Goal: Task Accomplishment & Management: Use online tool/utility

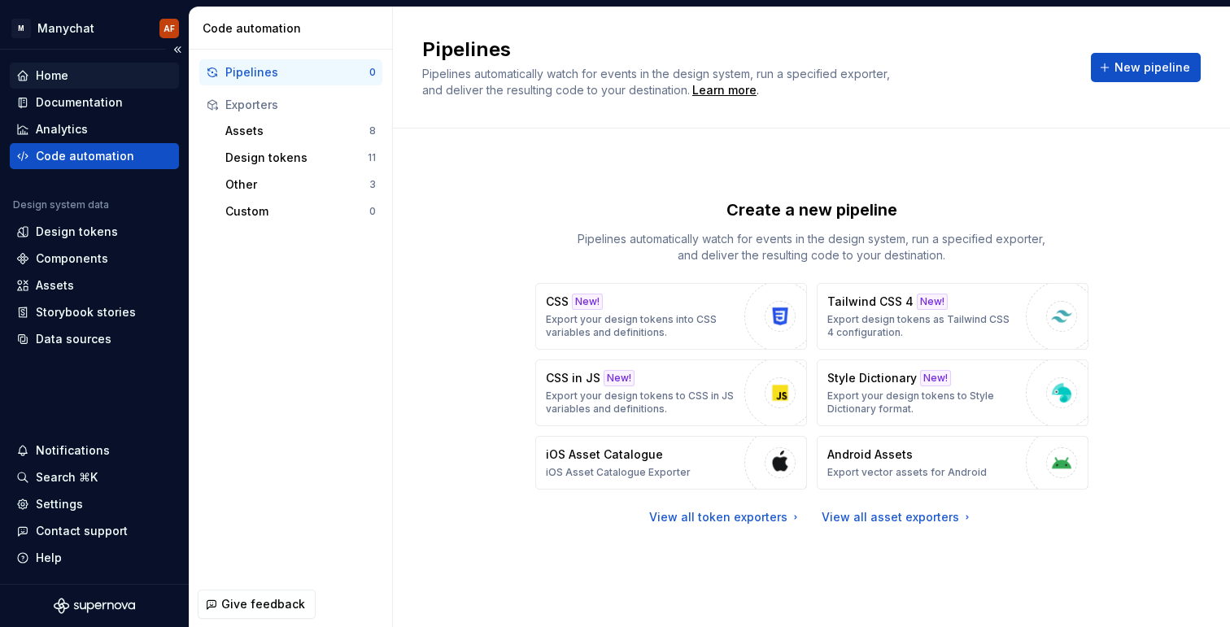
click at [58, 68] on div "Home" at bounding box center [52, 76] width 33 height 16
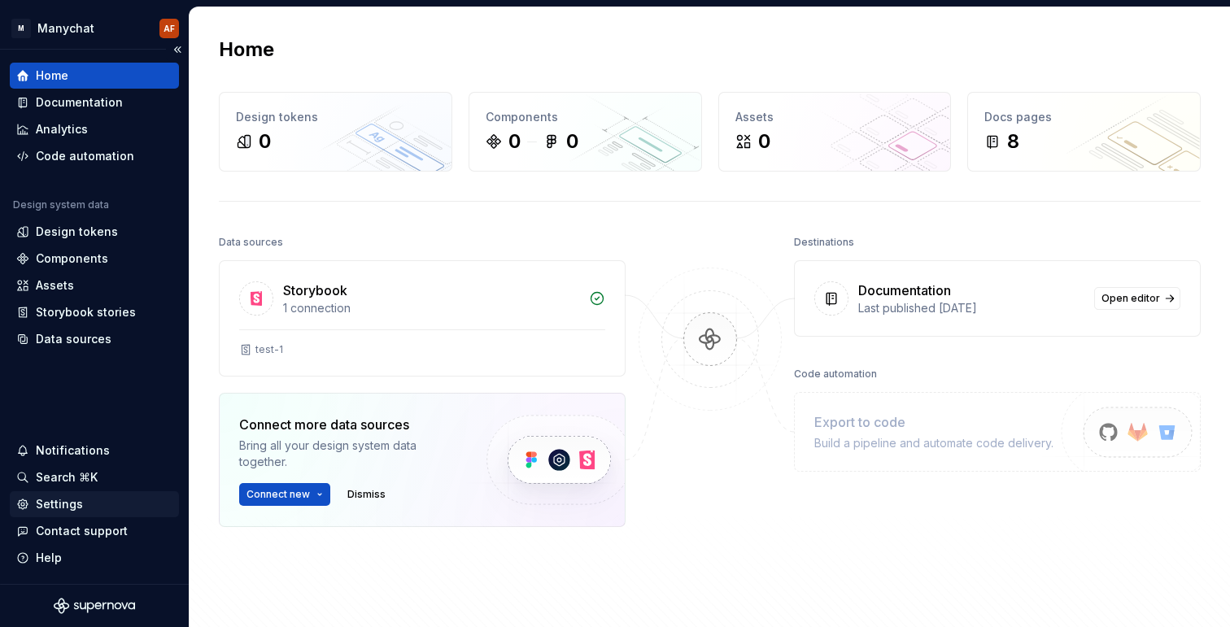
click at [55, 506] on div "Settings" at bounding box center [59, 504] width 47 height 16
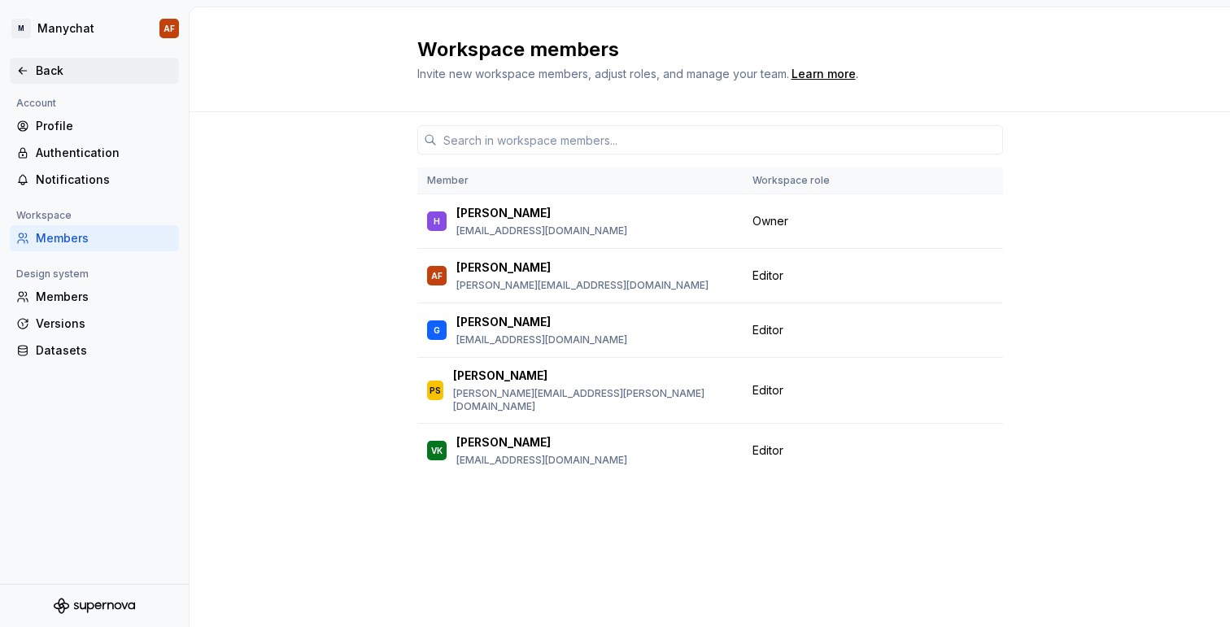
click at [34, 70] on div "Back" at bounding box center [94, 71] width 156 height 16
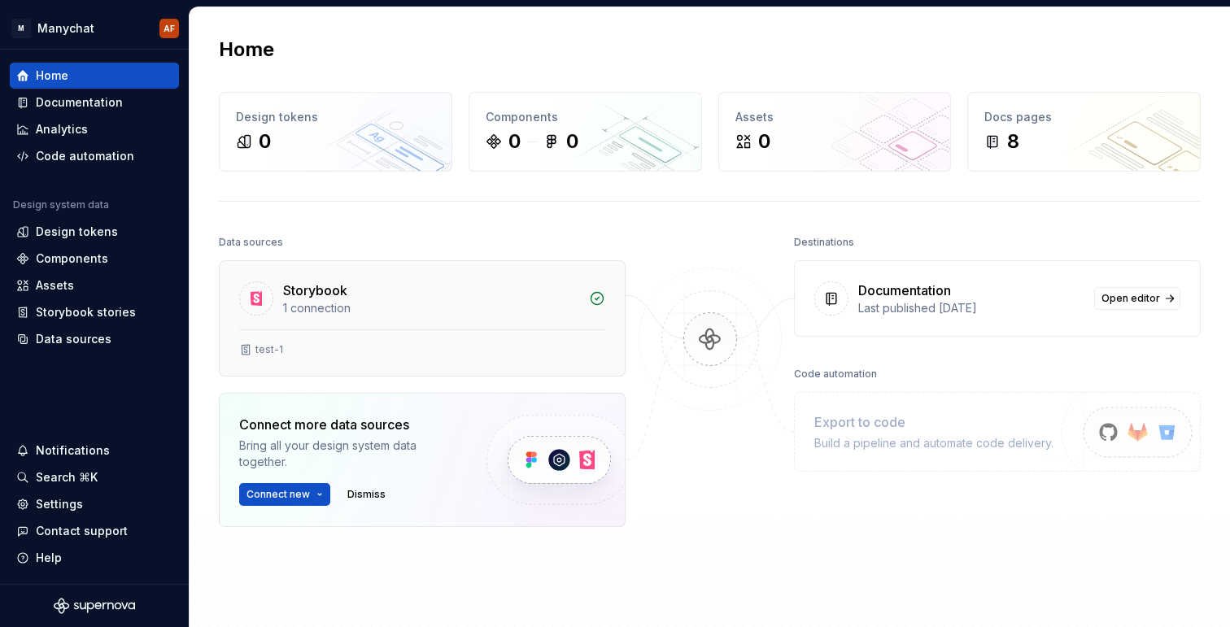
click at [395, 304] on div "1 connection" at bounding box center [431, 308] width 296 height 16
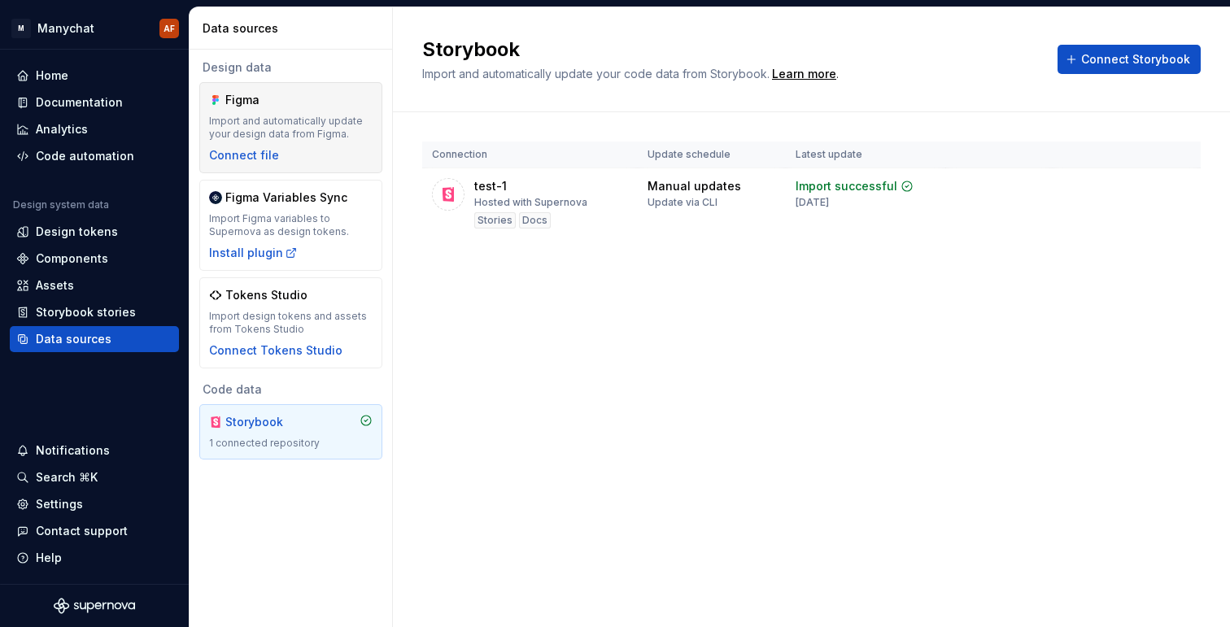
click at [287, 106] on div "Figma" at bounding box center [264, 100] width 78 height 16
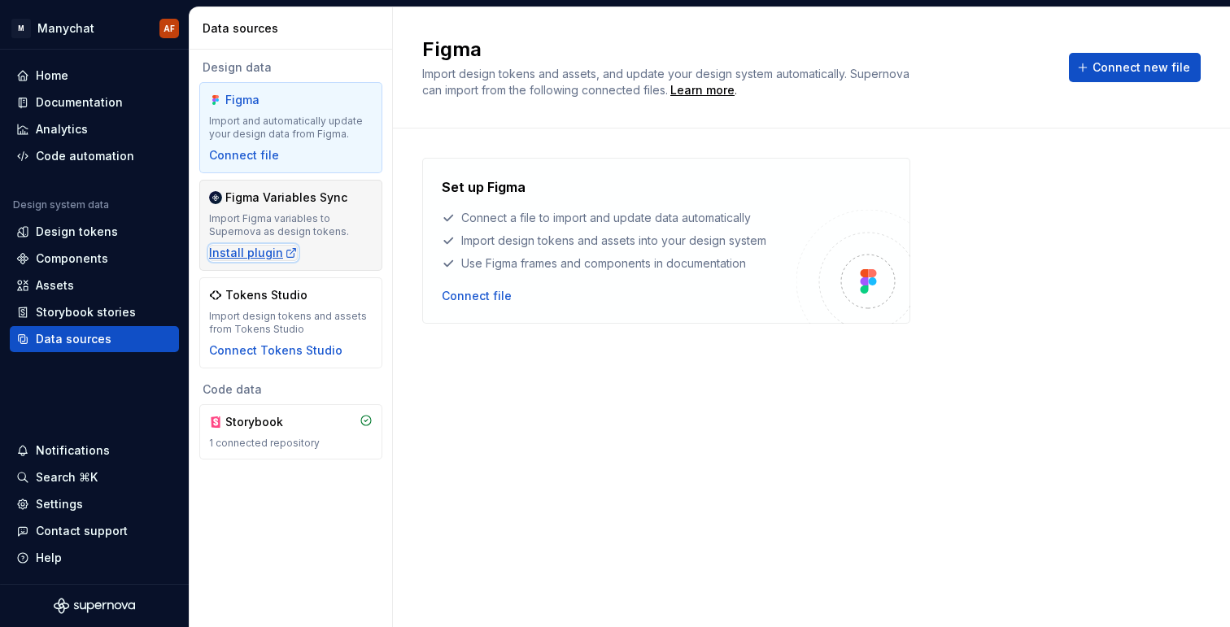
click at [287, 251] on icon "button" at bounding box center [291, 253] width 9 height 9
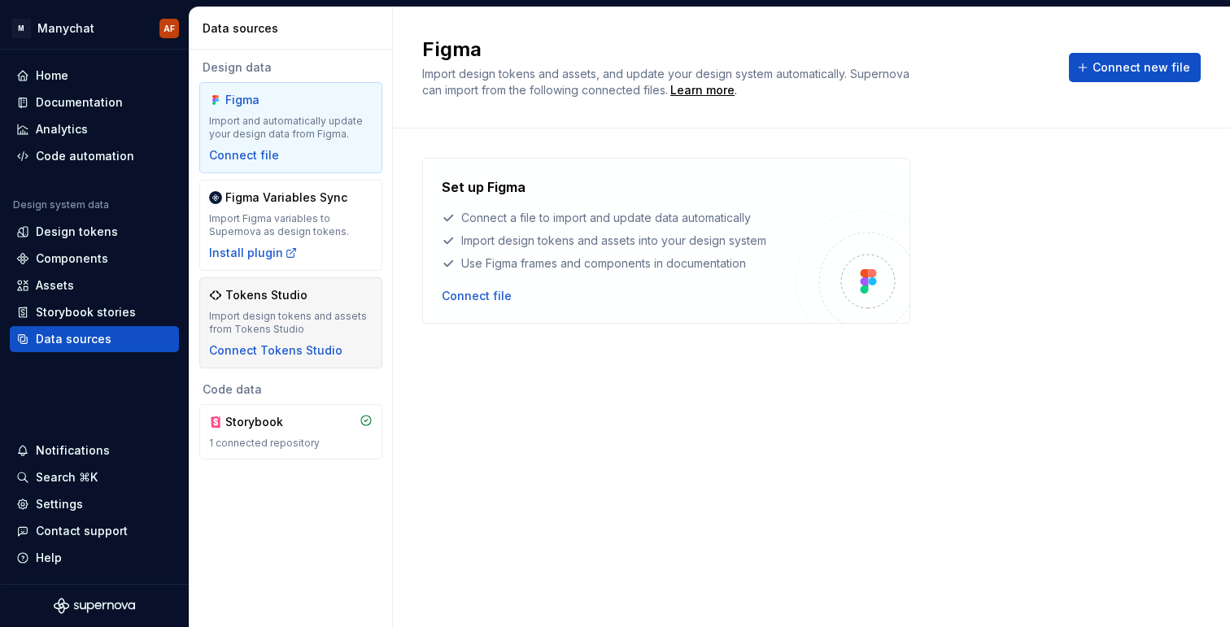
click at [328, 308] on div "Tokens Studio Import design tokens and assets from Tokens Studio Connect Tokens…" at bounding box center [291, 323] width 164 height 72
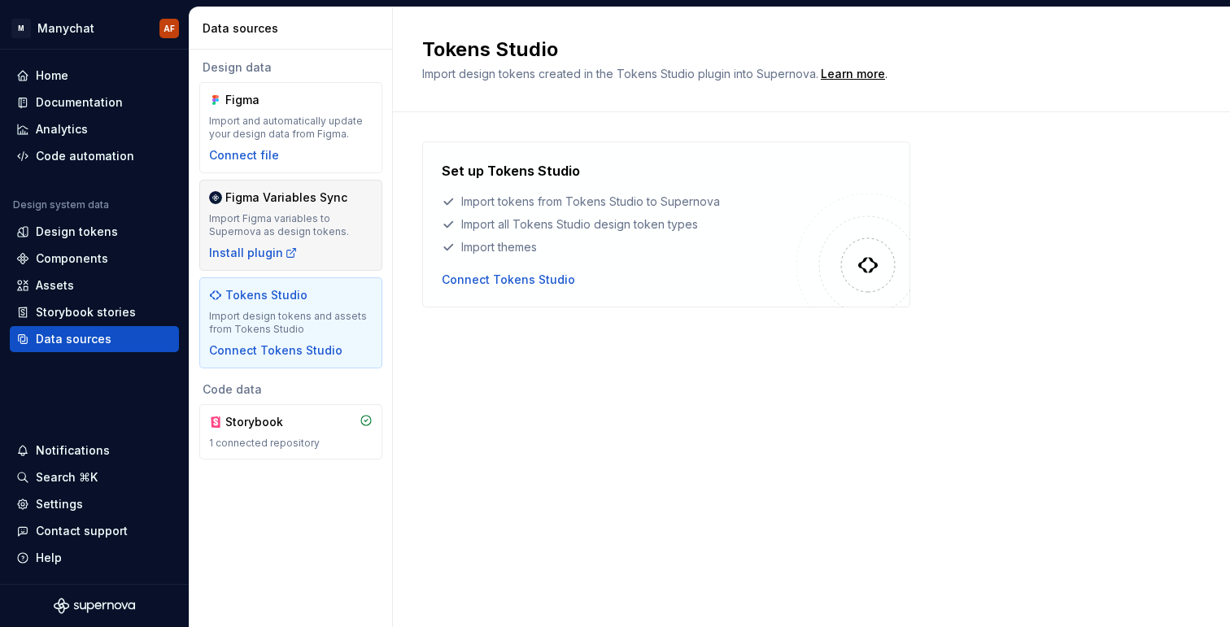
click at [350, 246] on div "Figma Variables Sync Import Figma variables to Supernova as design tokens. Inst…" at bounding box center [291, 226] width 164 height 72
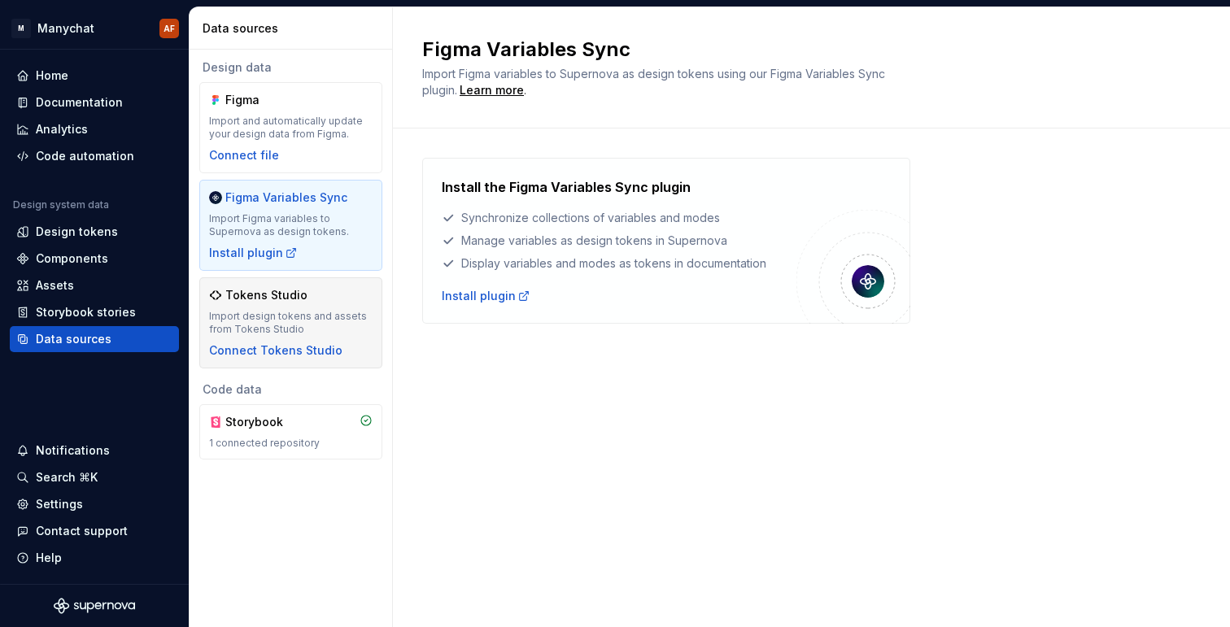
click at [315, 306] on div "Tokens Studio Import design tokens and assets from Tokens Studio Connect Tokens…" at bounding box center [291, 323] width 164 height 72
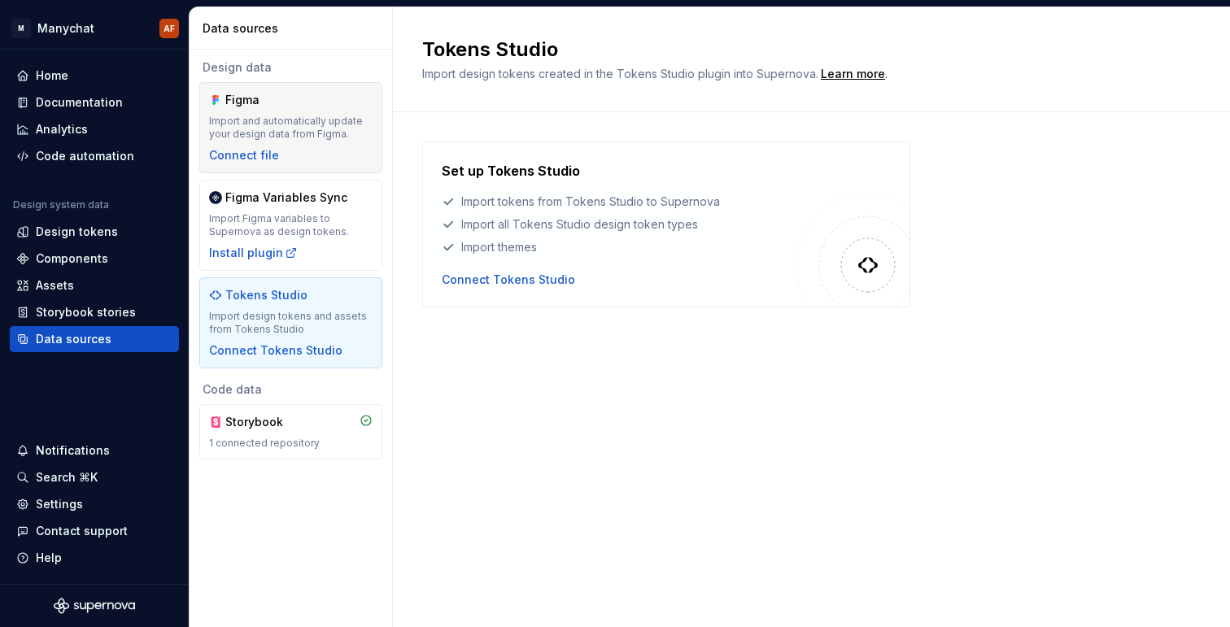
click at [286, 146] on div "Figma Import and automatically update your design data from Figma. Connect file" at bounding box center [291, 128] width 164 height 72
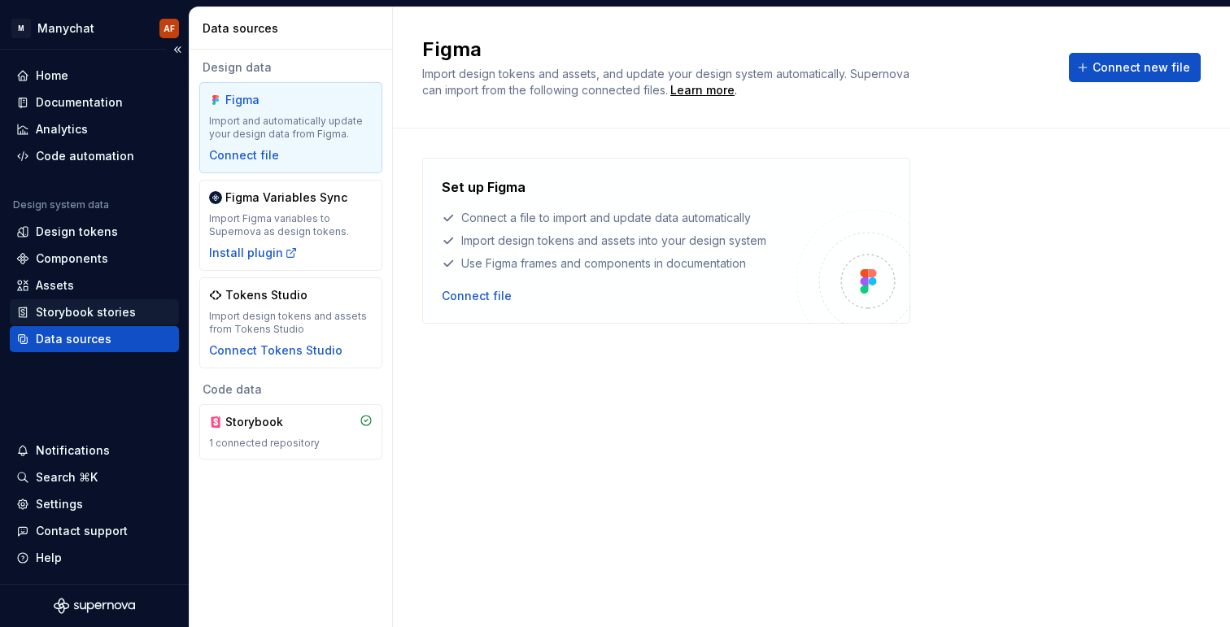
click at [88, 303] on div "Storybook stories" at bounding box center [94, 312] width 169 height 26
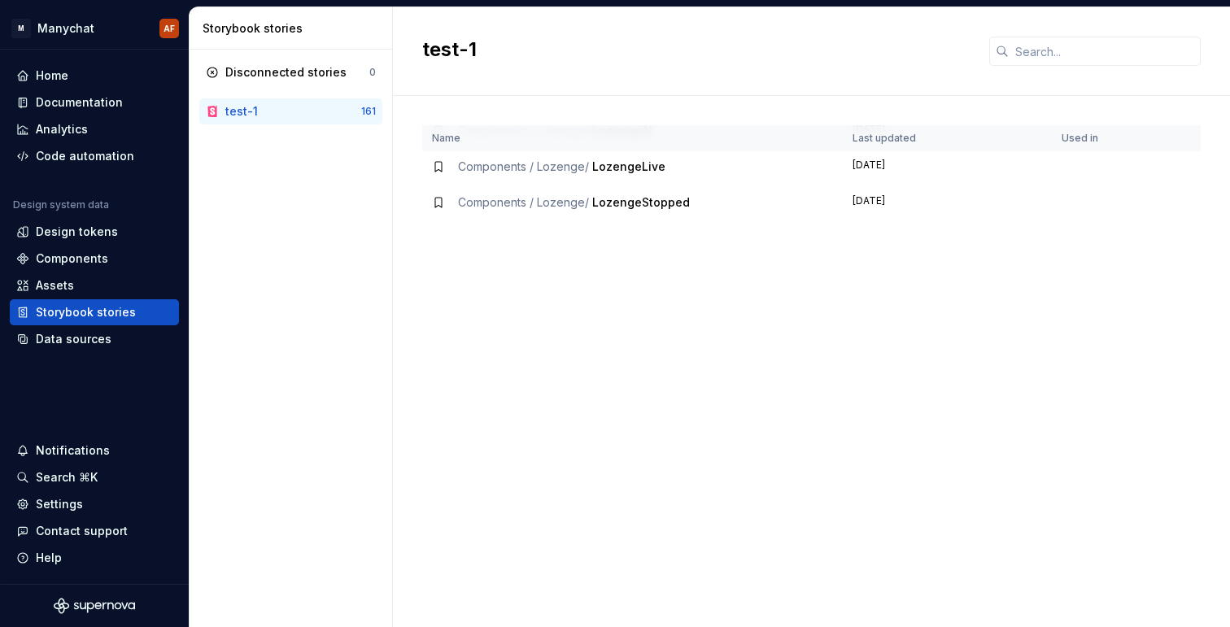
scroll to position [5354, 0]
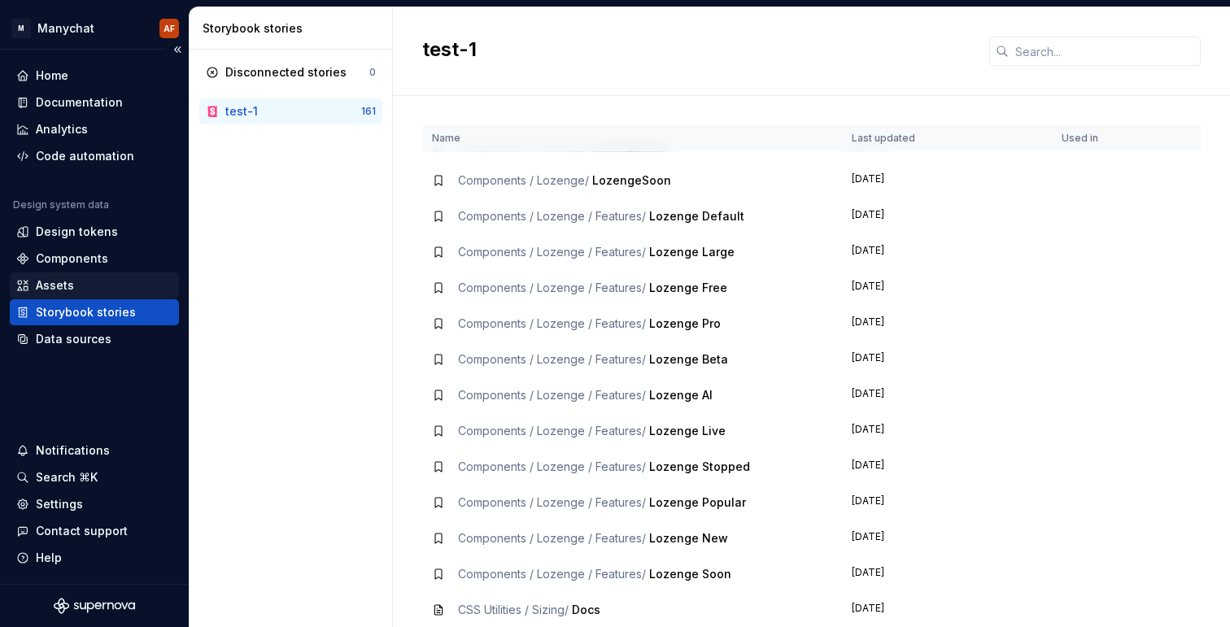
click at [76, 275] on div "Assets" at bounding box center [94, 286] width 169 height 26
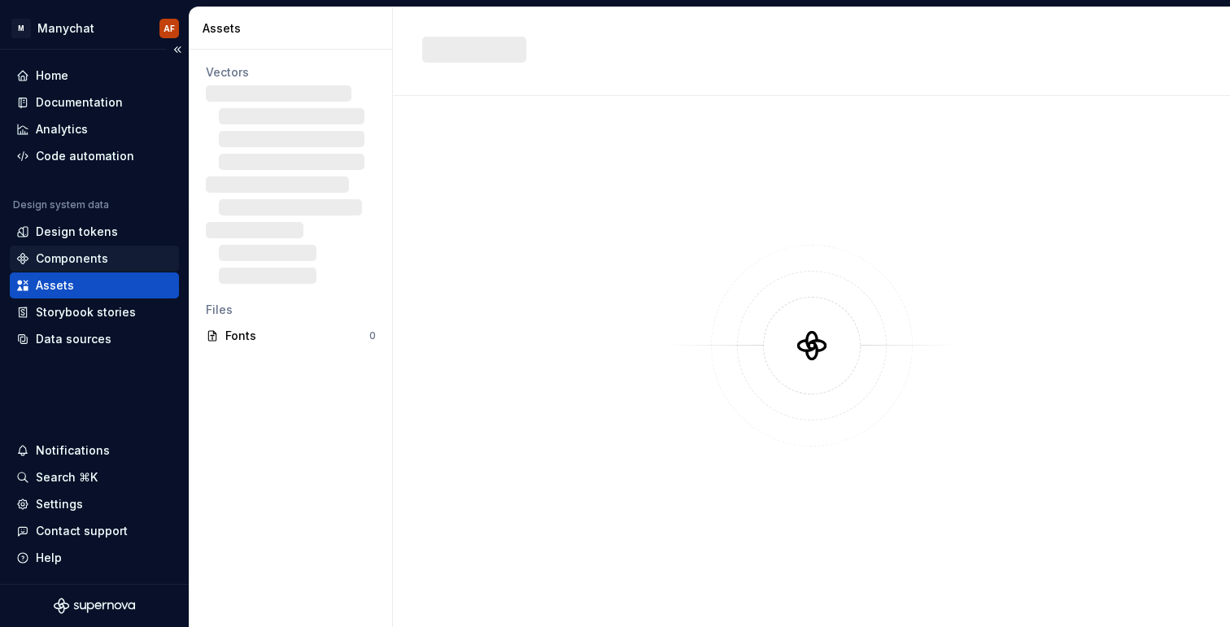
click at [77, 259] on div "Components" at bounding box center [72, 259] width 72 height 16
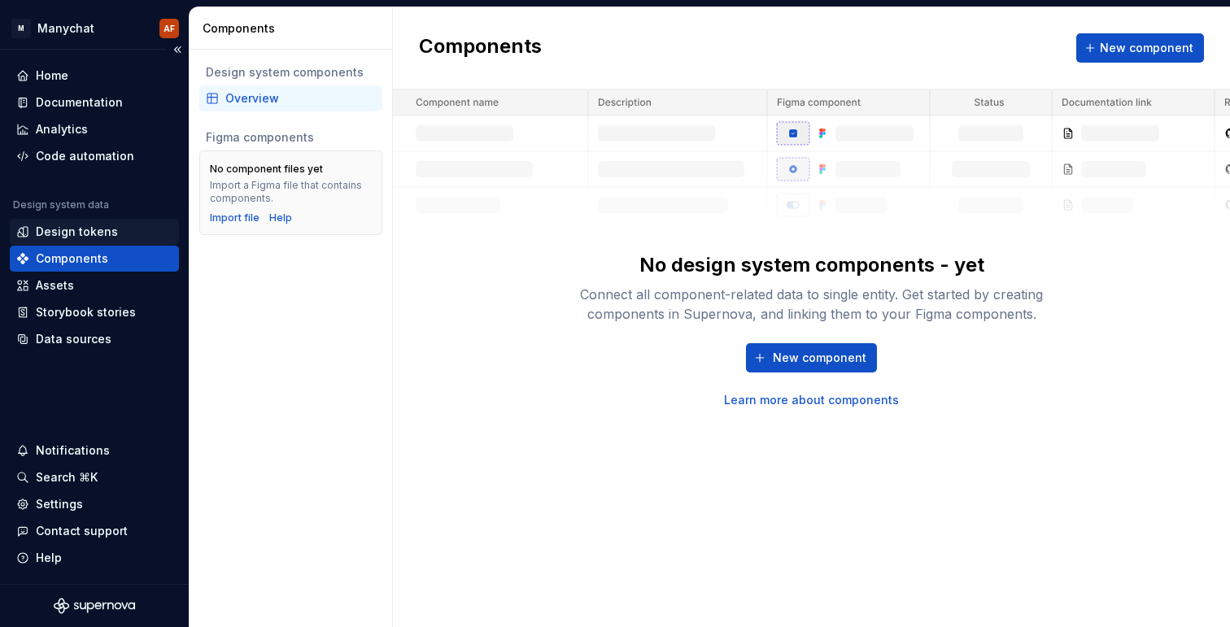
click at [83, 232] on div "Design tokens" at bounding box center [77, 232] width 82 height 16
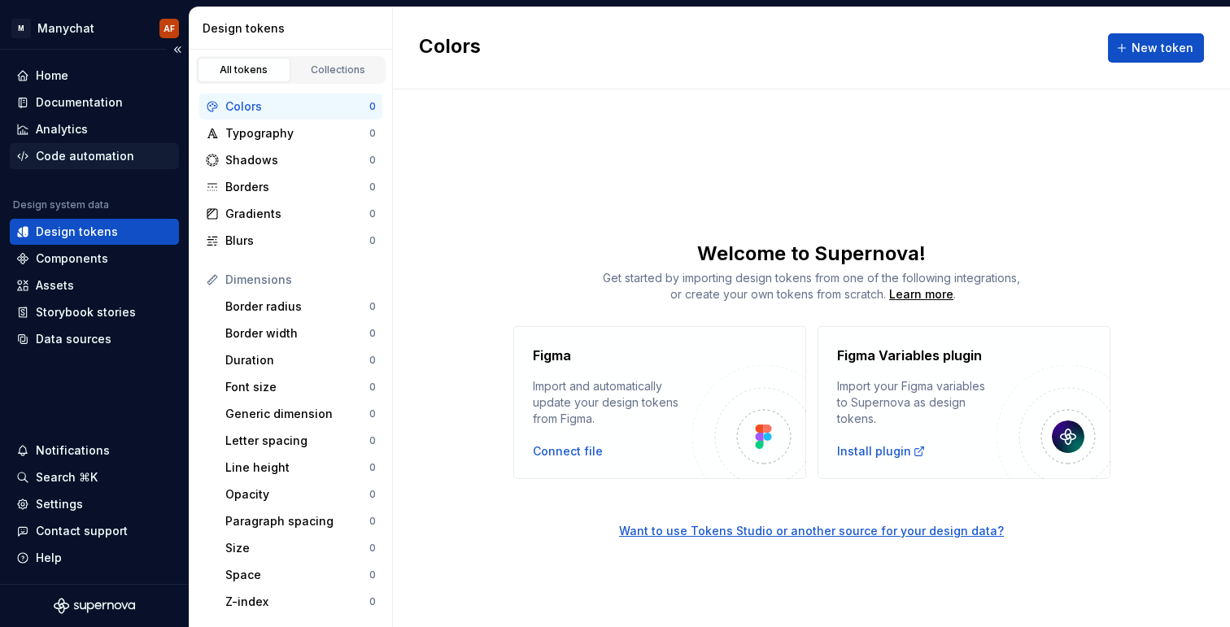
click at [88, 159] on div "Code automation" at bounding box center [85, 156] width 98 height 16
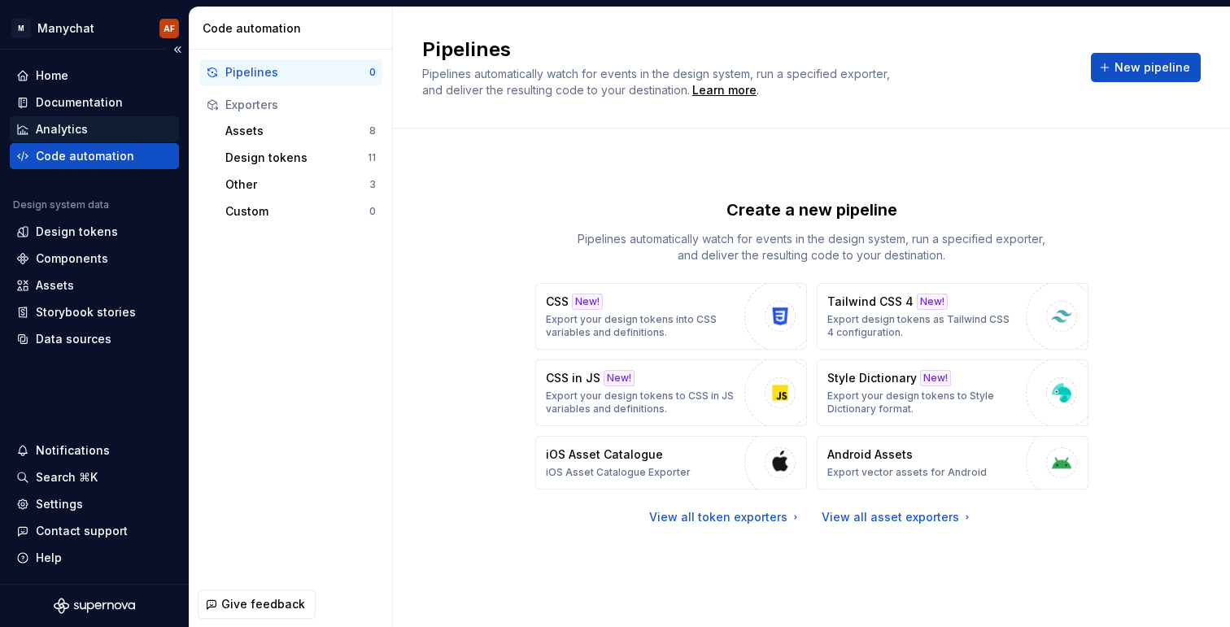
click at [83, 131] on div "Analytics" at bounding box center [62, 129] width 52 height 16
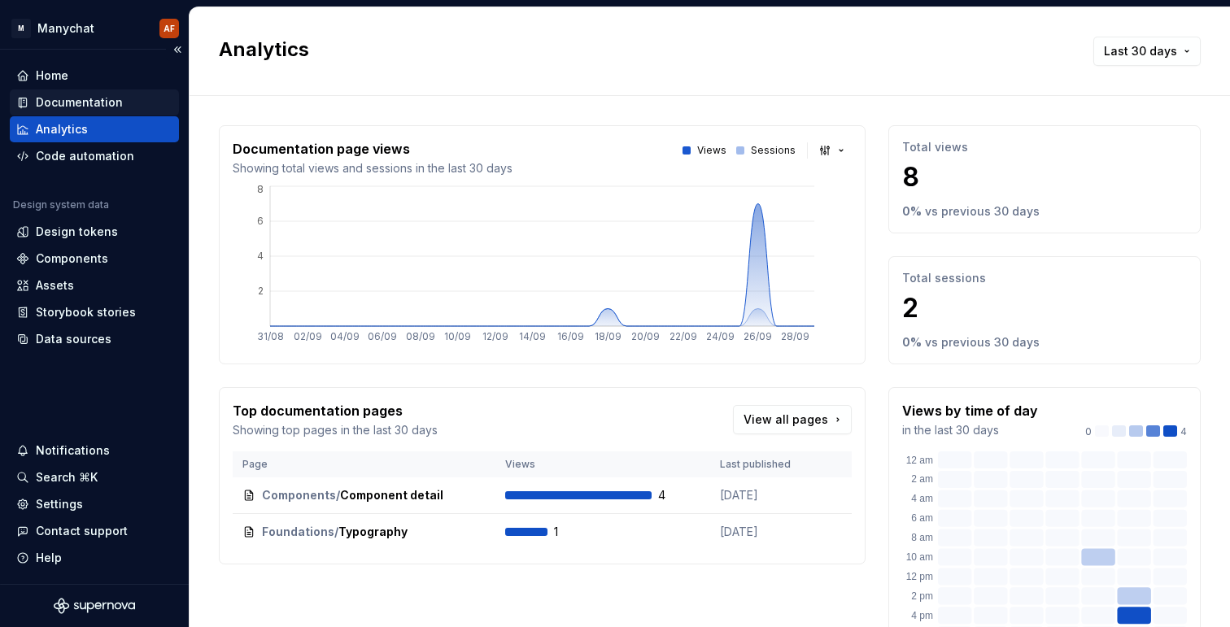
click at [87, 98] on div "Documentation" at bounding box center [79, 102] width 87 height 16
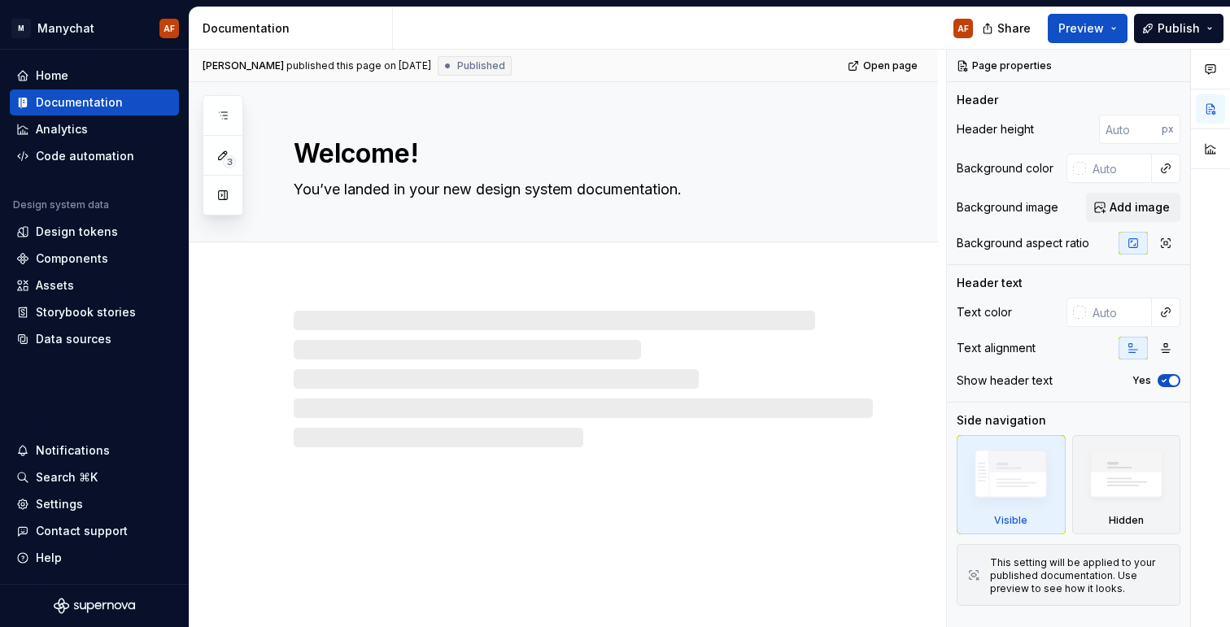
click at [335, 292] on div at bounding box center [564, 362] width 749 height 169
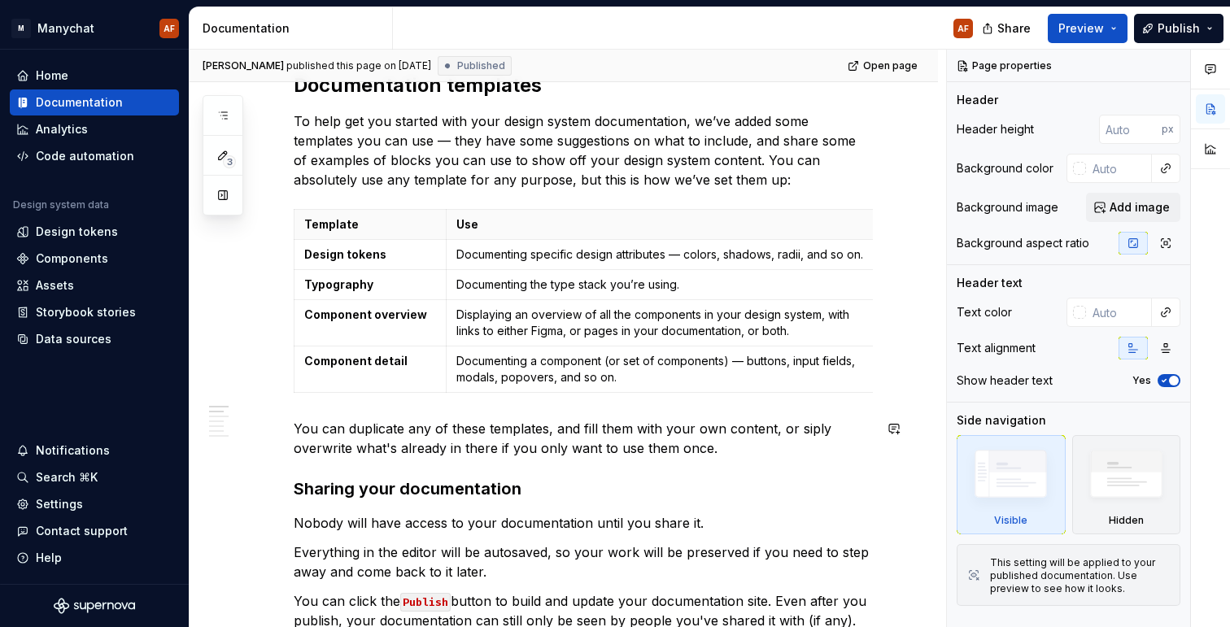
scroll to position [393, 0]
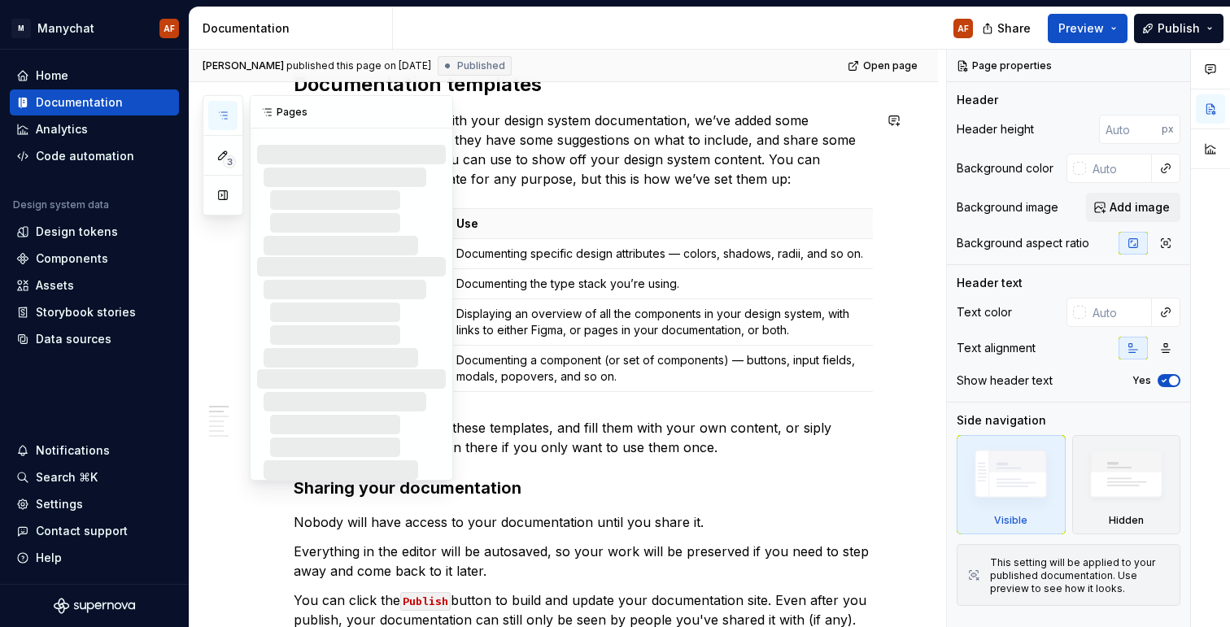
click at [219, 120] on icon "button" at bounding box center [222, 115] width 13 height 13
click at [535, 394] on div "Template Use Design tokens Documenting specific design attributes — colors, sha…" at bounding box center [583, 303] width 579 height 190
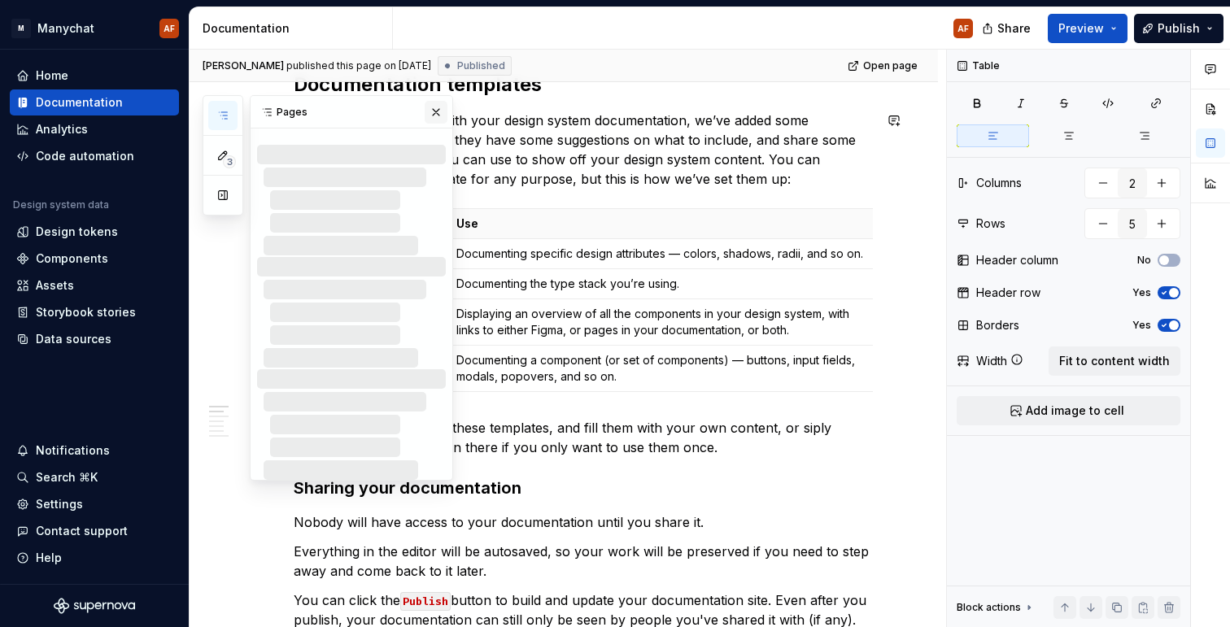
click at [435, 111] on button "button" at bounding box center [436, 112] width 23 height 23
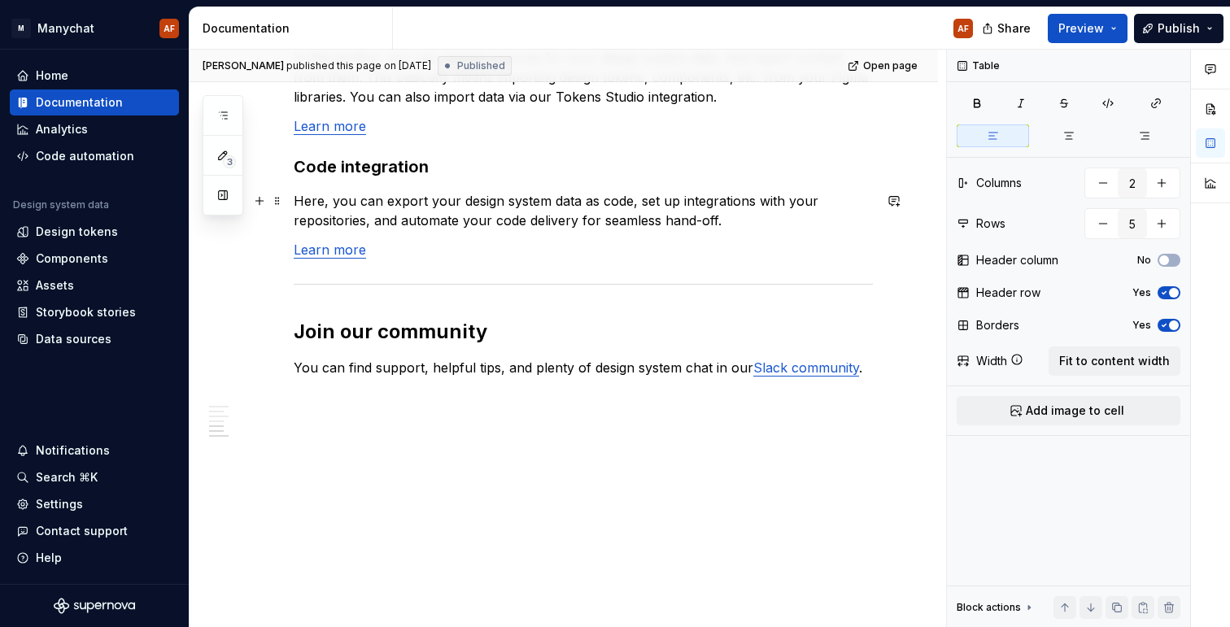
scroll to position [1406, 0]
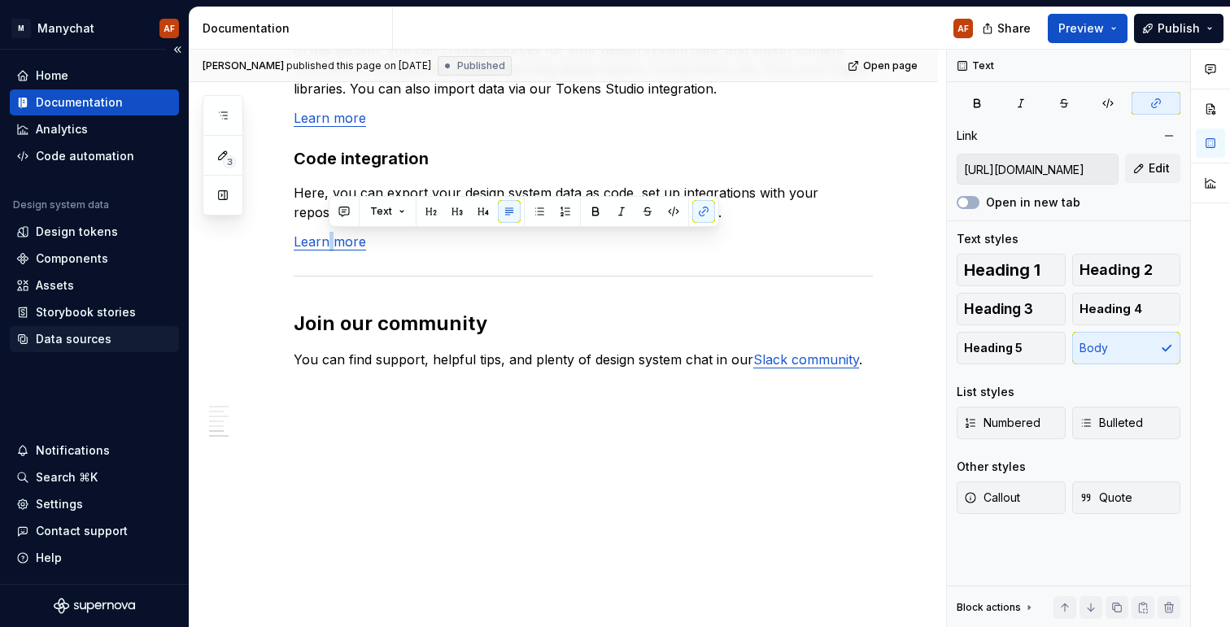
click at [98, 336] on div "Data sources" at bounding box center [74, 339] width 76 height 16
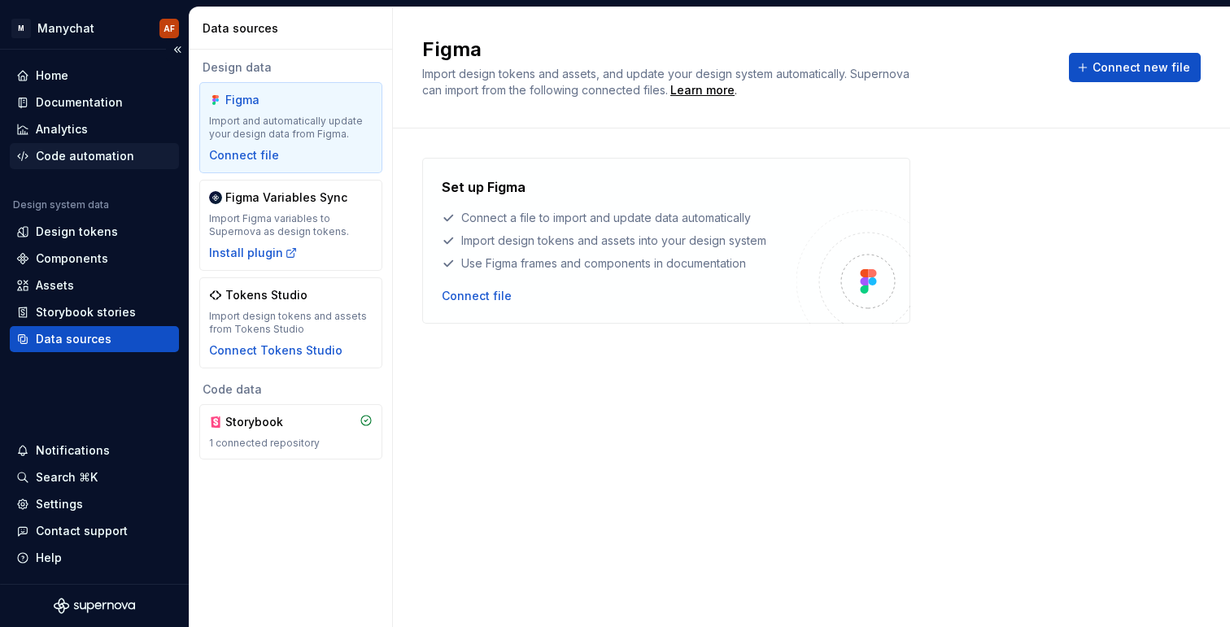
click at [124, 146] on div "Code automation" at bounding box center [94, 156] width 169 height 26
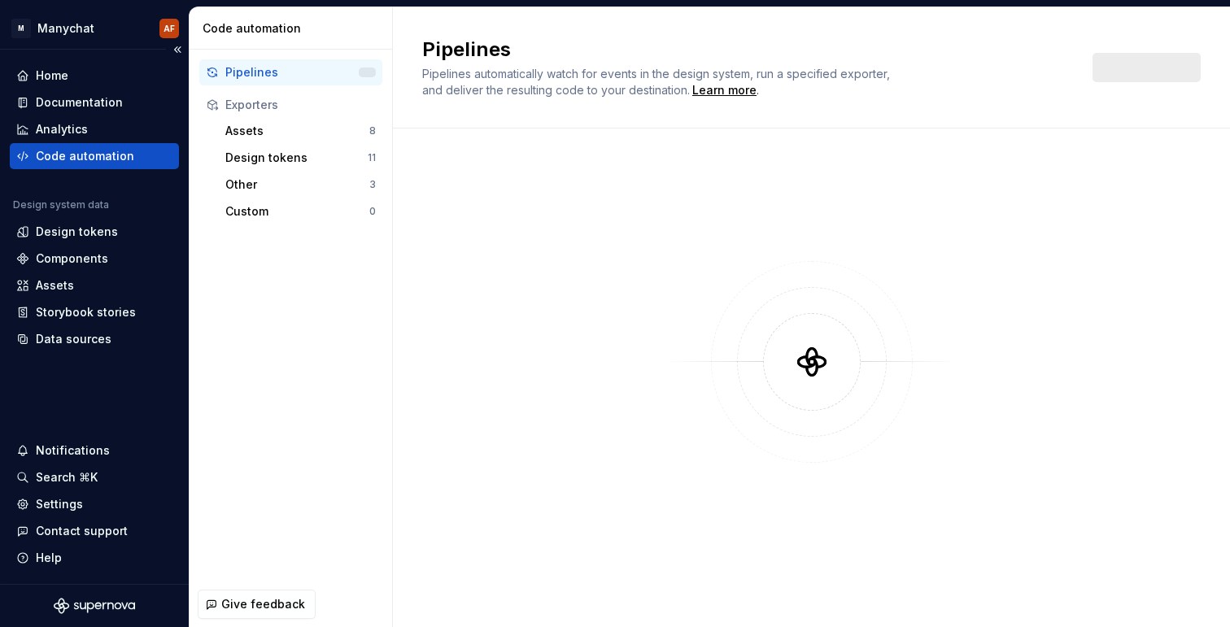
click at [124, 158] on div "Code automation" at bounding box center [85, 156] width 98 height 16
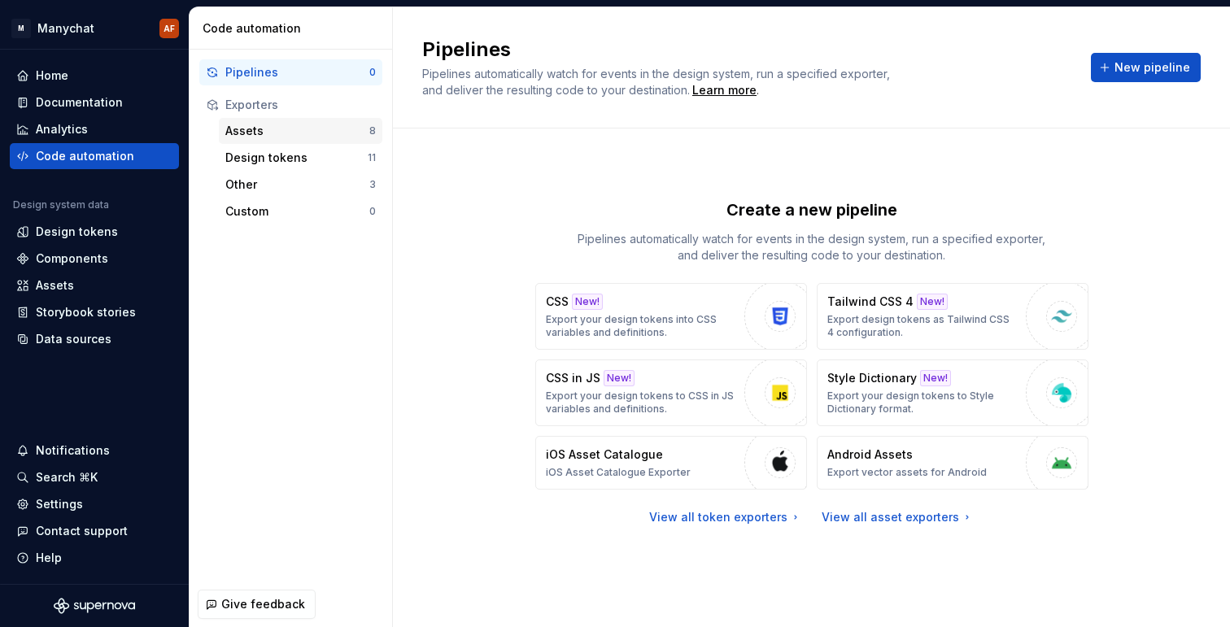
click at [254, 126] on div "Assets" at bounding box center [297, 131] width 144 height 16
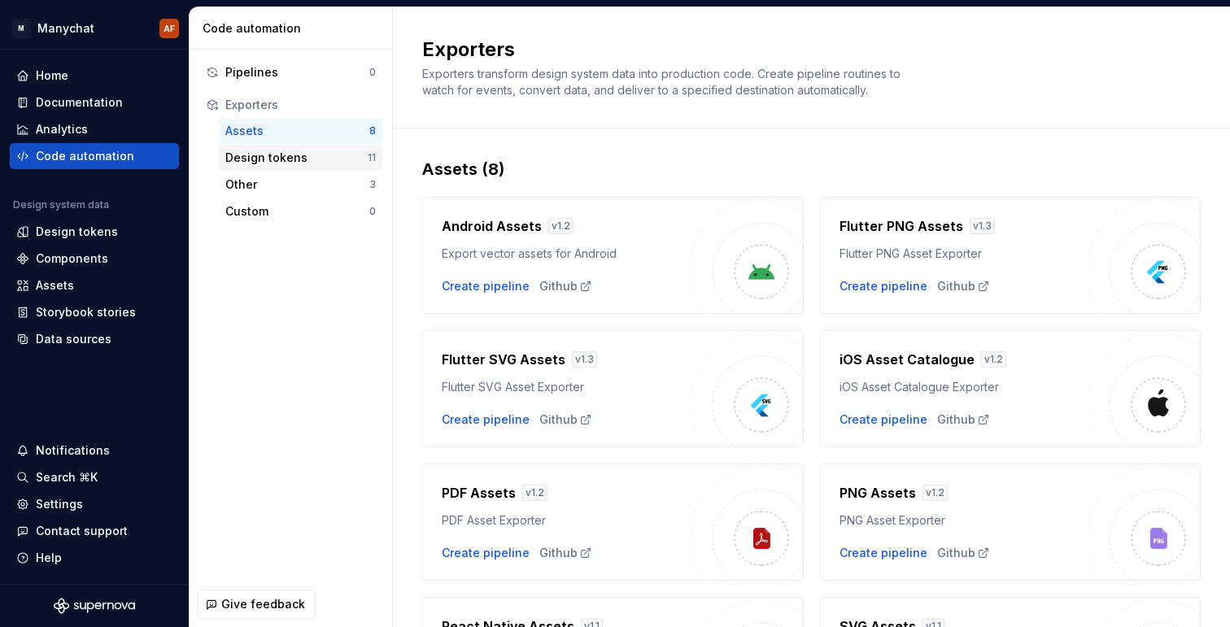
click at [261, 153] on div "Design tokens" at bounding box center [296, 158] width 142 height 16
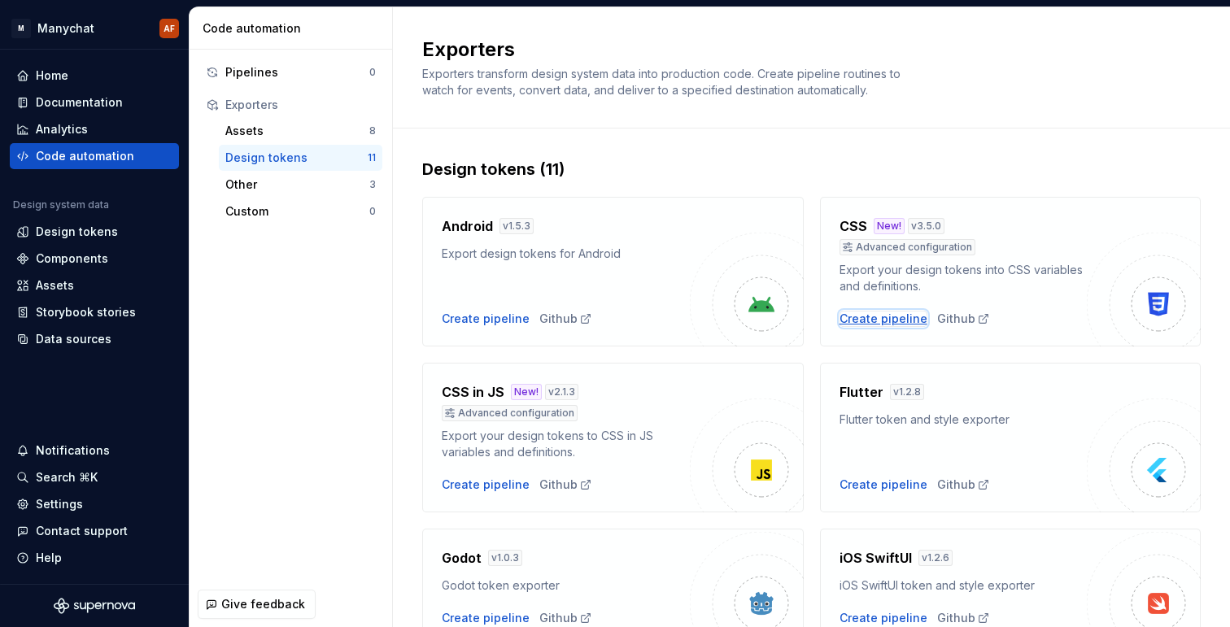
click at [858, 317] on div "Create pipeline" at bounding box center [884, 319] width 88 height 16
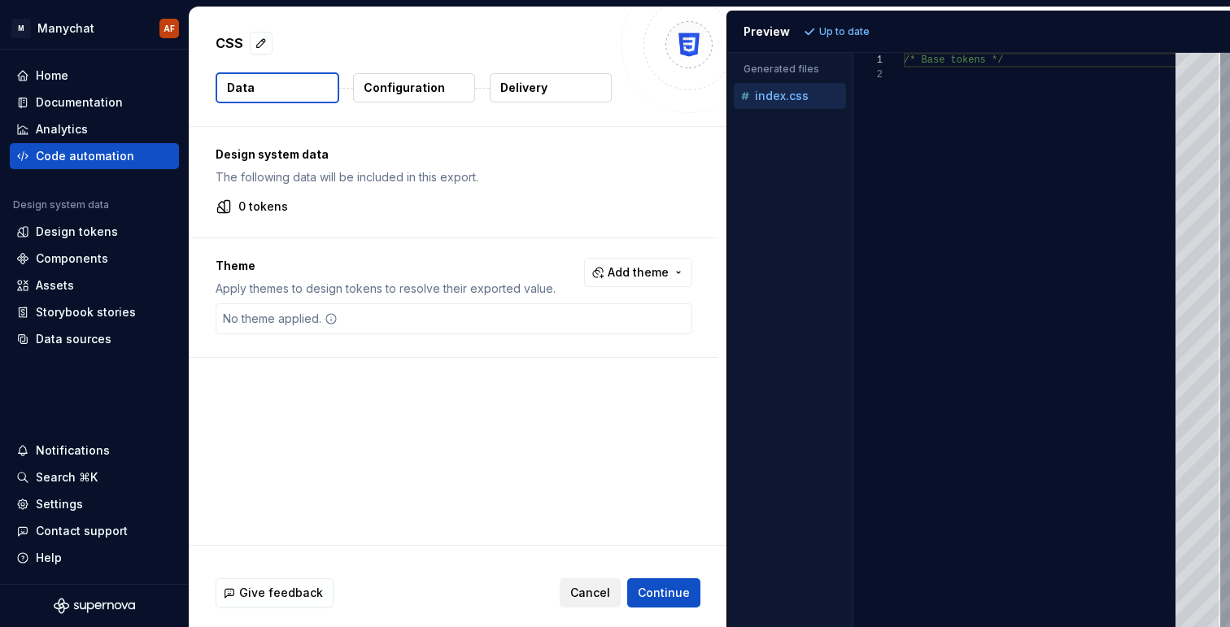
click at [614, 590] on button "Cancel" at bounding box center [590, 593] width 61 height 29
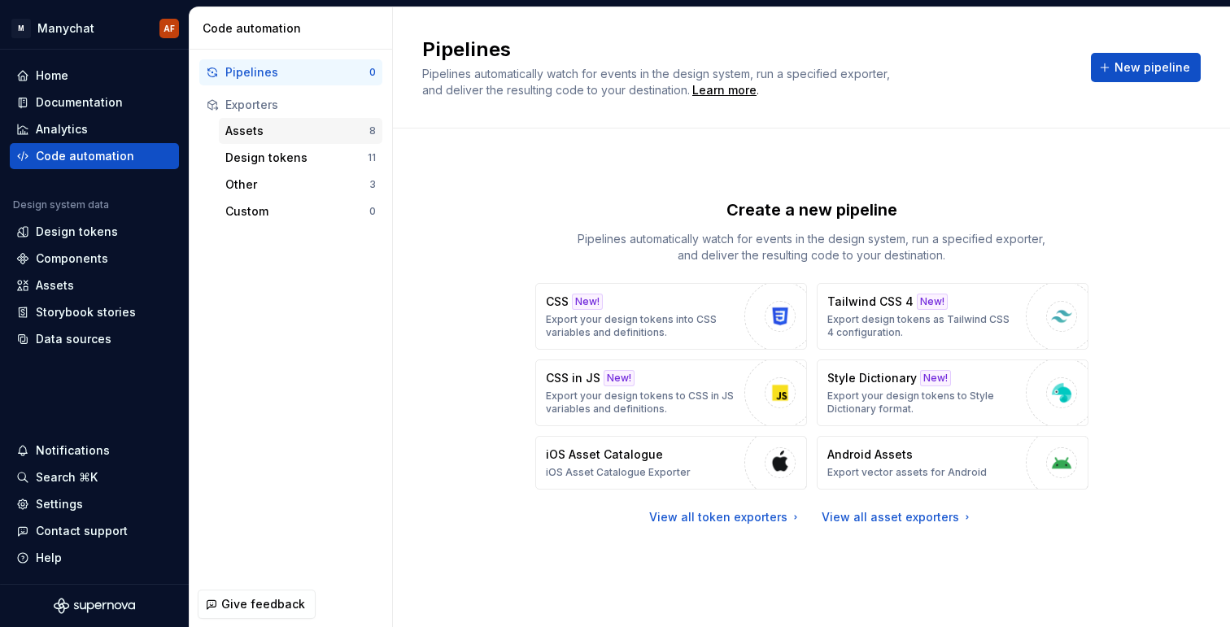
click at [275, 137] on div "Assets" at bounding box center [297, 131] width 144 height 16
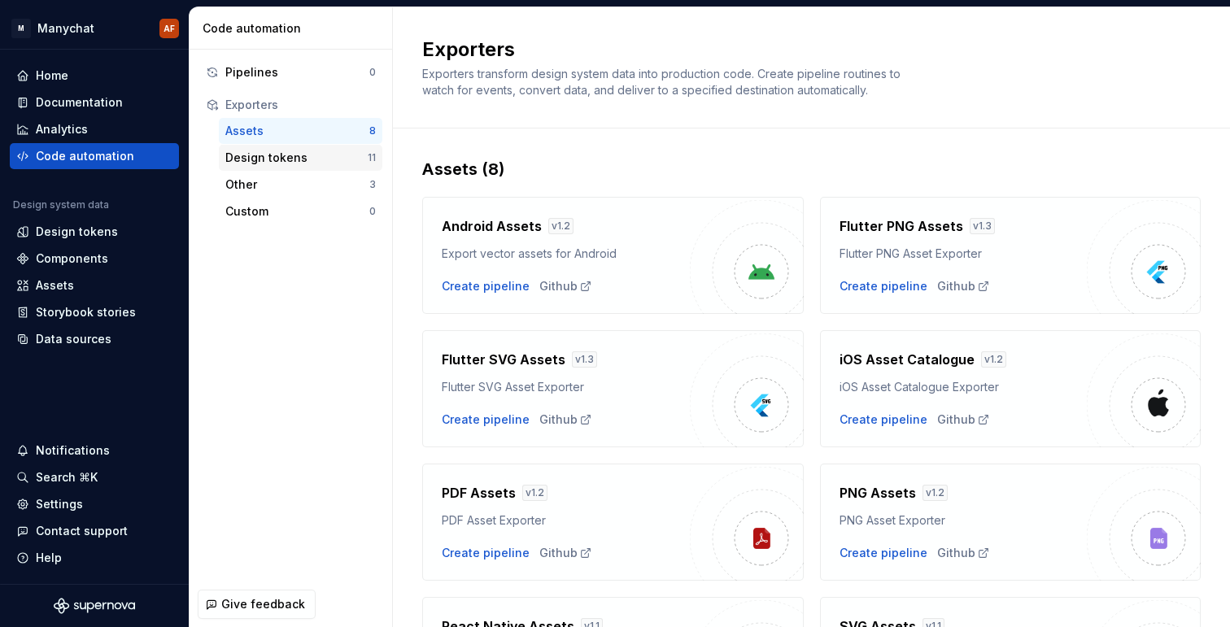
click at [277, 156] on div "Design tokens" at bounding box center [296, 158] width 142 height 16
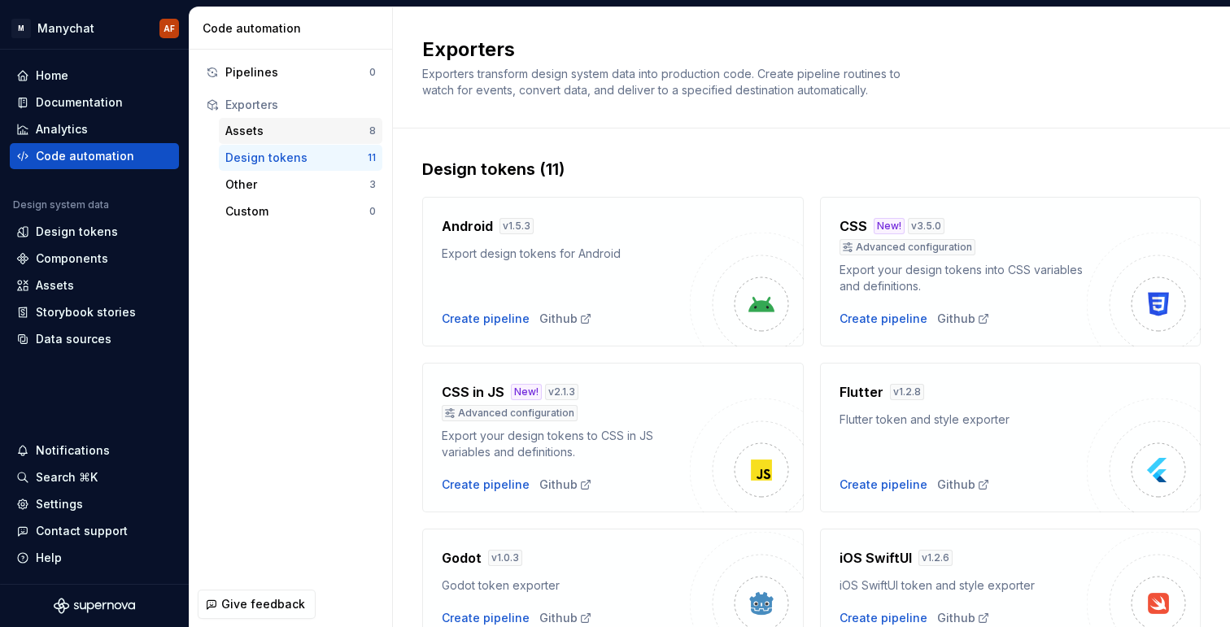
click at [246, 128] on div "Assets" at bounding box center [297, 131] width 144 height 16
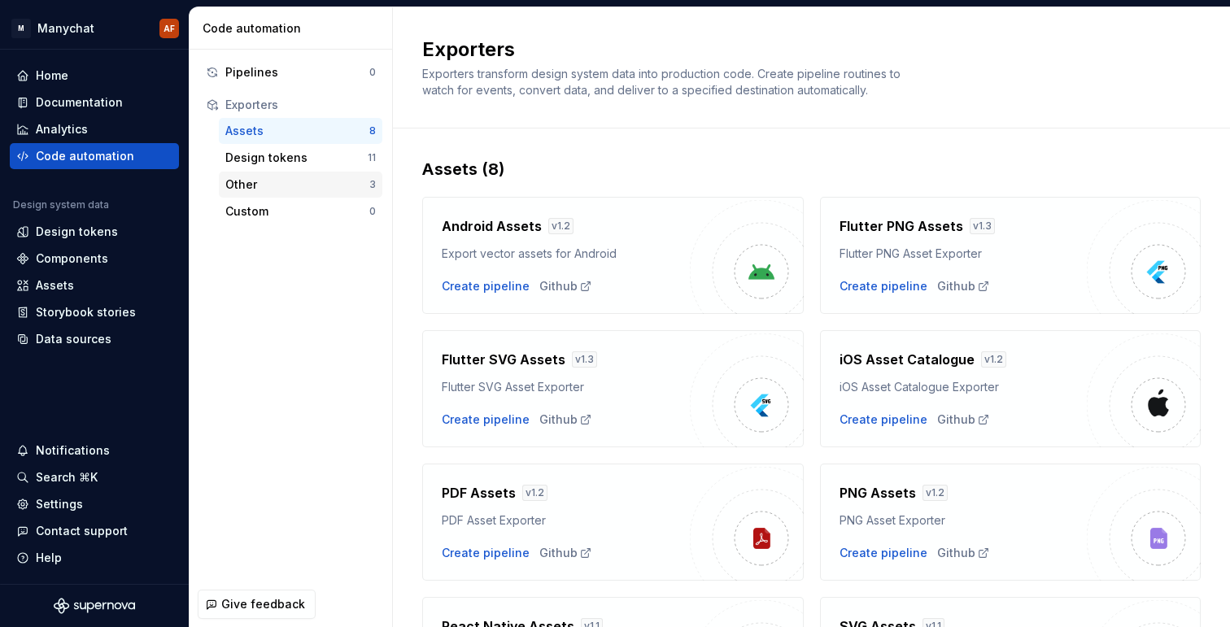
click at [319, 190] on div "Other" at bounding box center [297, 185] width 144 height 16
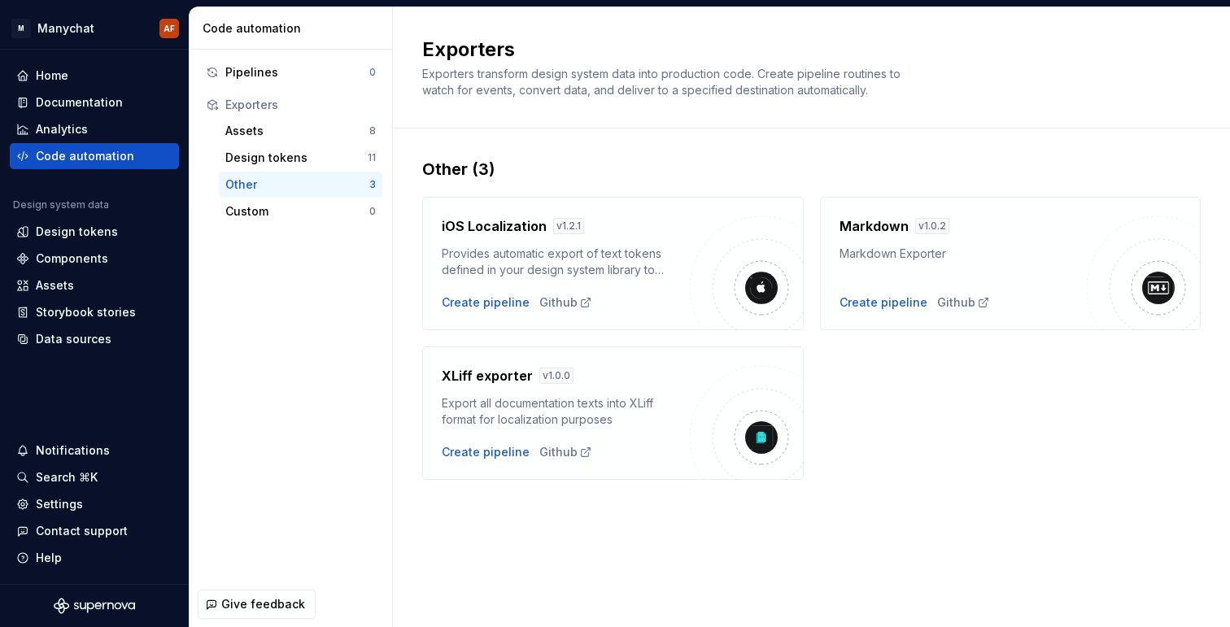
click at [289, 102] on div "Exporters" at bounding box center [300, 105] width 151 height 16
click at [287, 139] on div "Assets 8" at bounding box center [301, 131] width 164 height 26
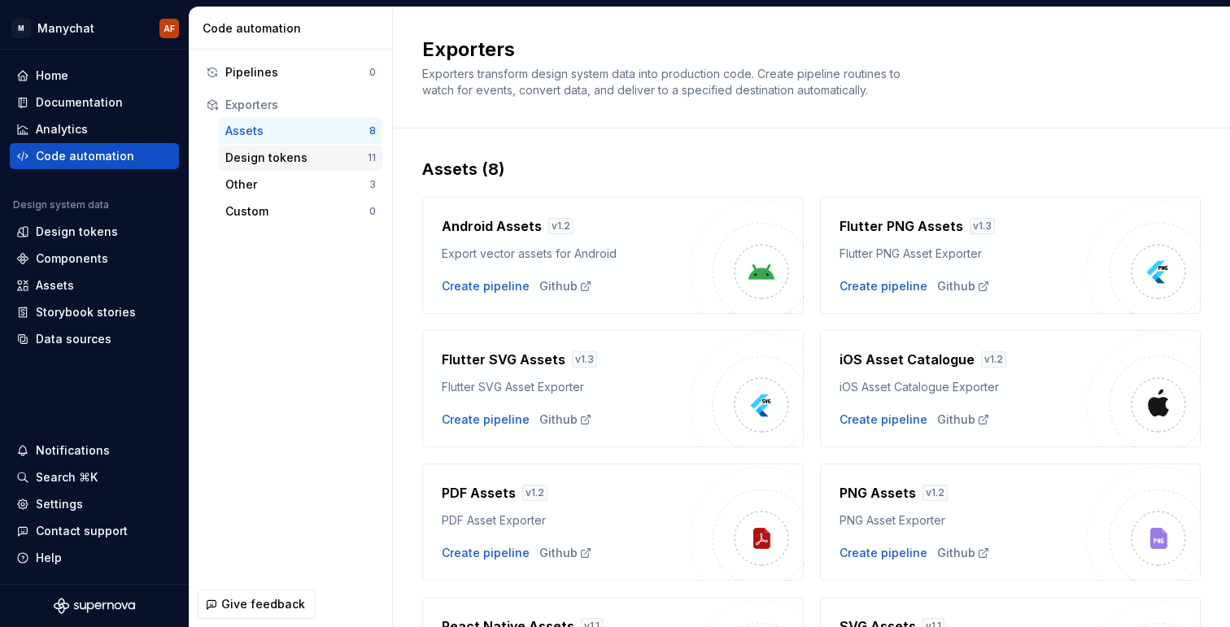
click at [290, 147] on div "Design tokens 11" at bounding box center [301, 158] width 164 height 26
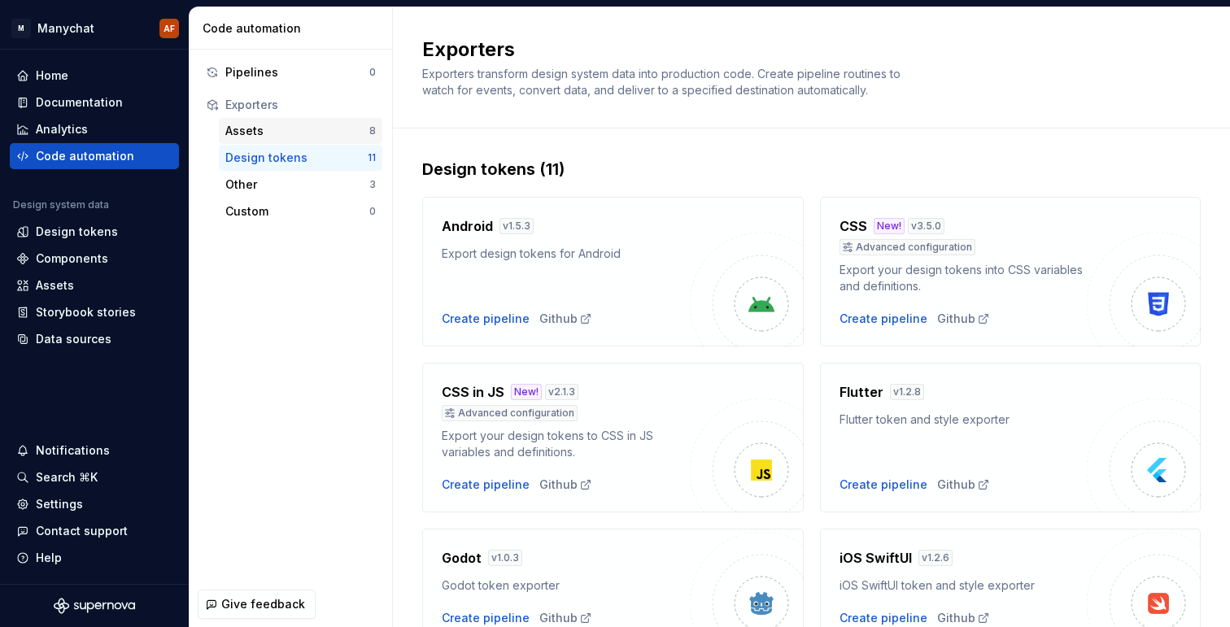
click at [287, 130] on div "Assets" at bounding box center [297, 131] width 144 height 16
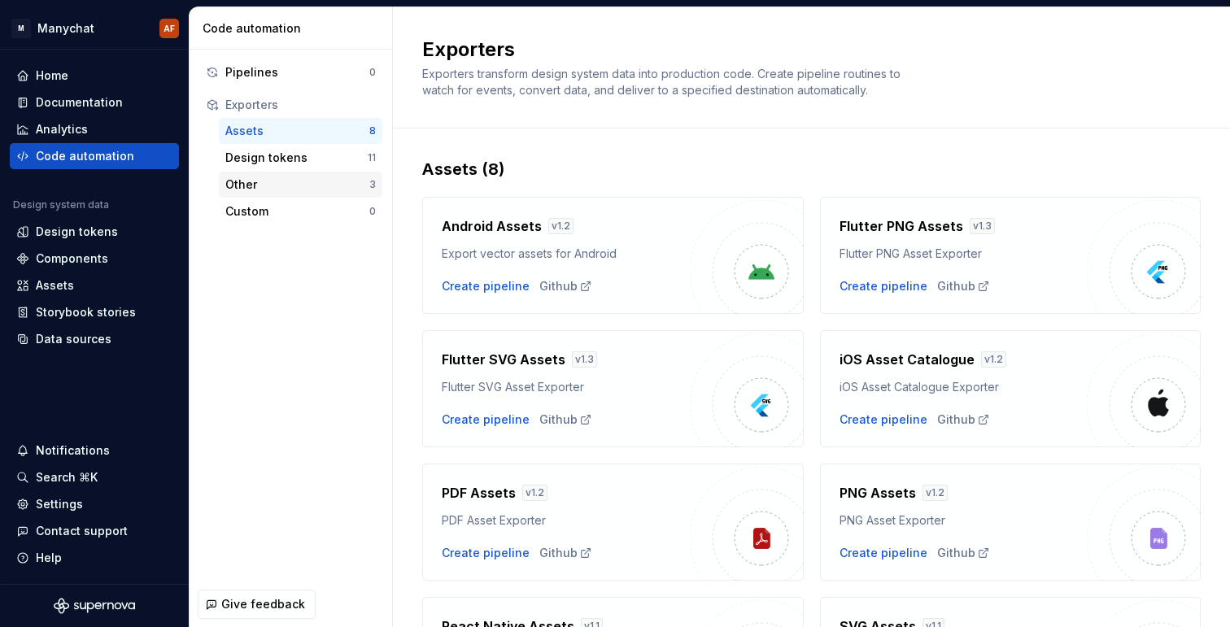
click at [294, 179] on div "Other" at bounding box center [297, 185] width 144 height 16
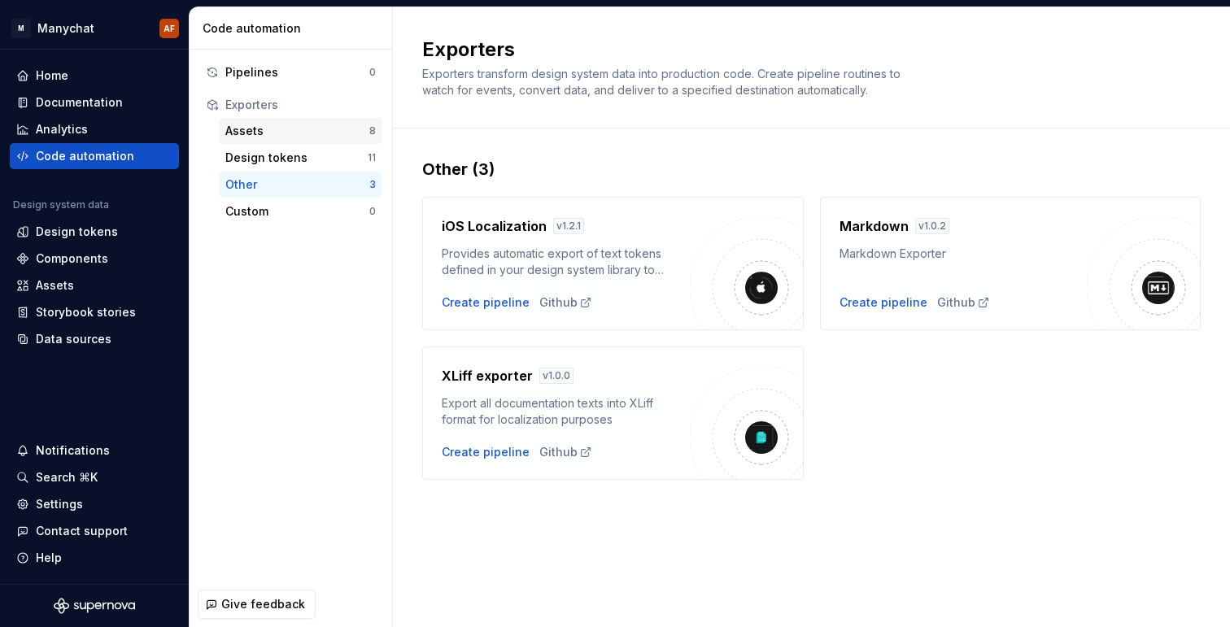
click at [268, 129] on div "Assets" at bounding box center [297, 131] width 144 height 16
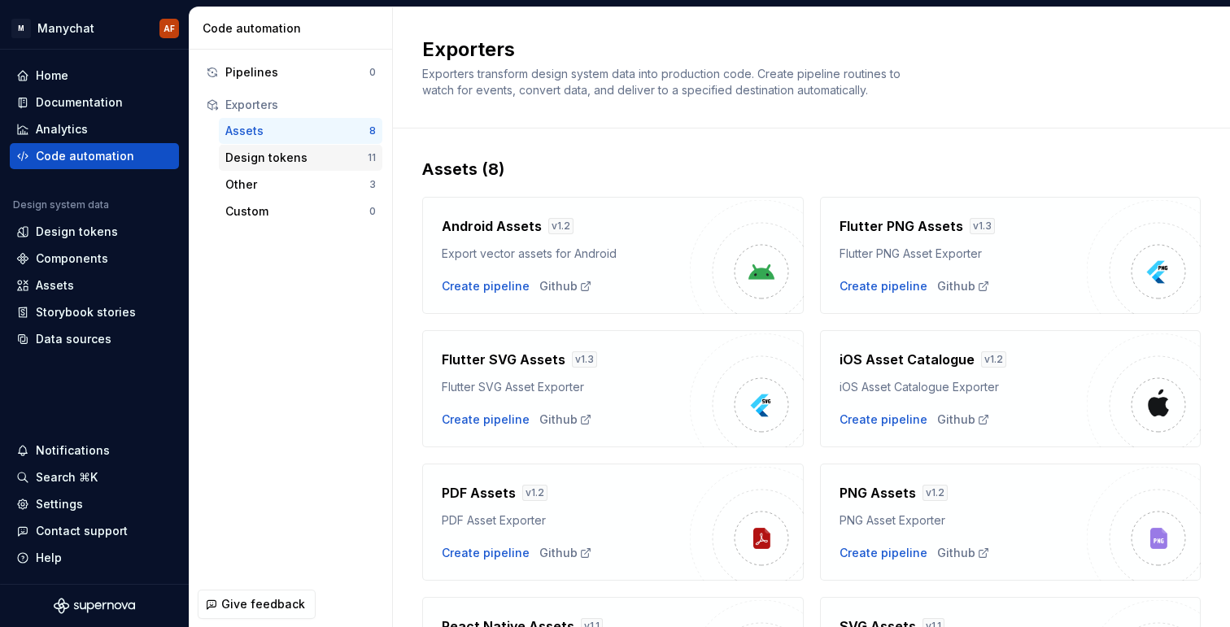
click at [301, 159] on div "Design tokens" at bounding box center [296, 158] width 142 height 16
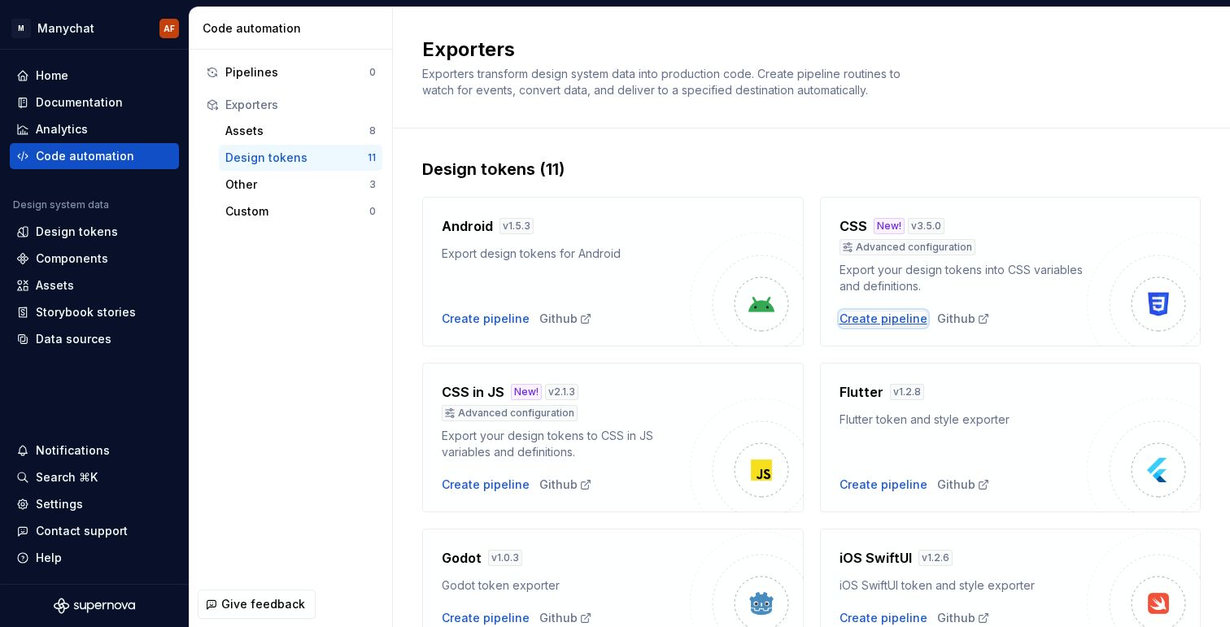
click at [871, 320] on div "Create pipeline" at bounding box center [884, 319] width 88 height 16
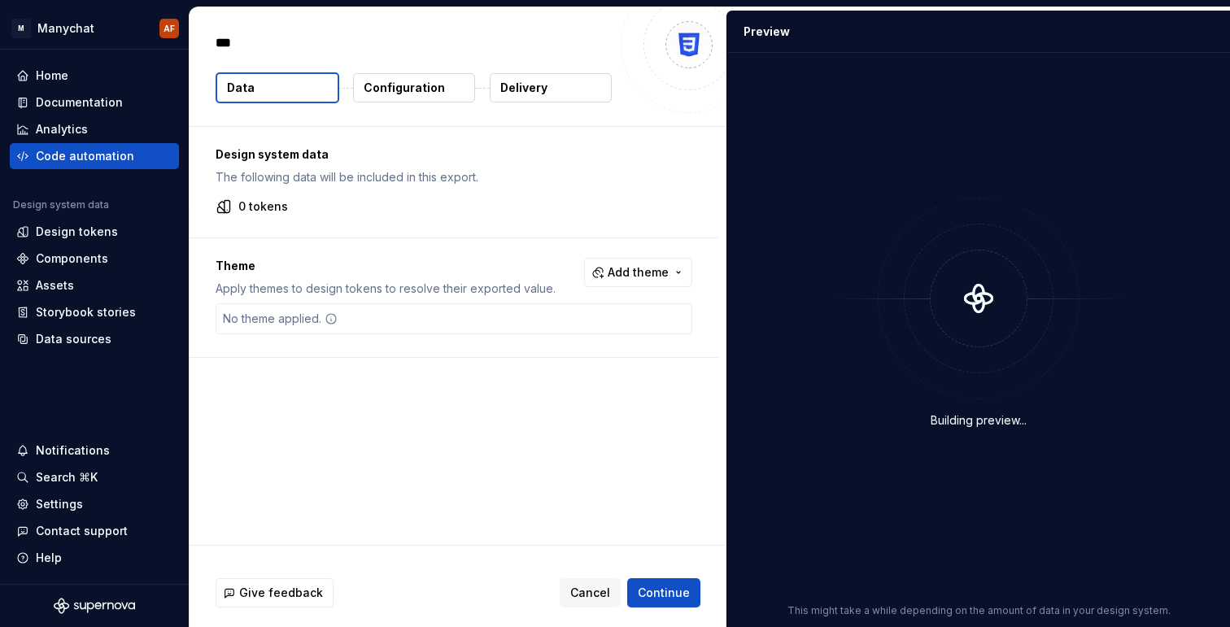
click at [271, 84] on button "Data" at bounding box center [278, 87] width 124 height 31
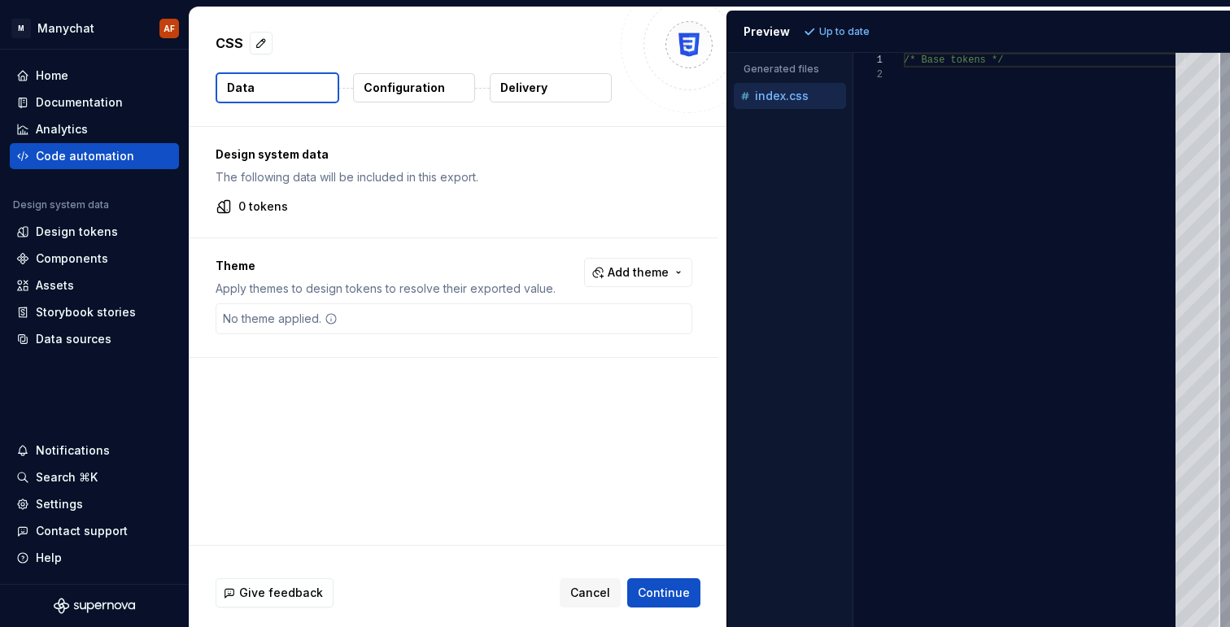
click at [271, 84] on button "Data" at bounding box center [278, 87] width 124 height 31
click at [434, 89] on p "Configuration" at bounding box center [404, 88] width 81 height 16
click at [399, 86] on p "Configuration" at bounding box center [404, 88] width 81 height 16
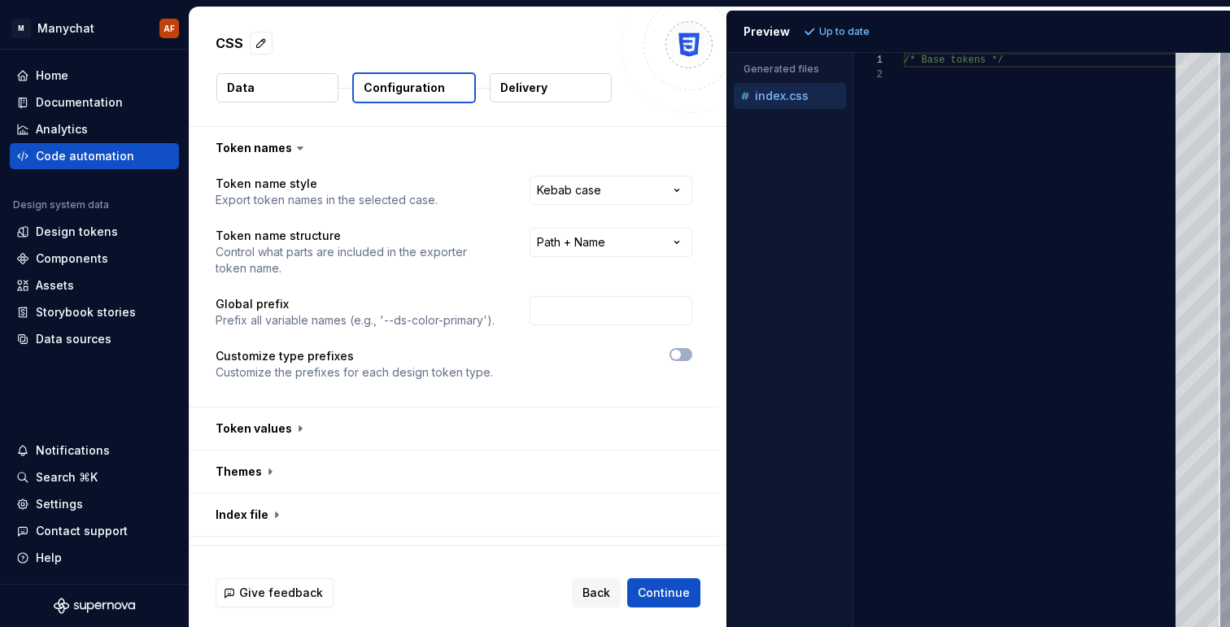
click at [245, 93] on p "Data" at bounding box center [241, 88] width 28 height 16
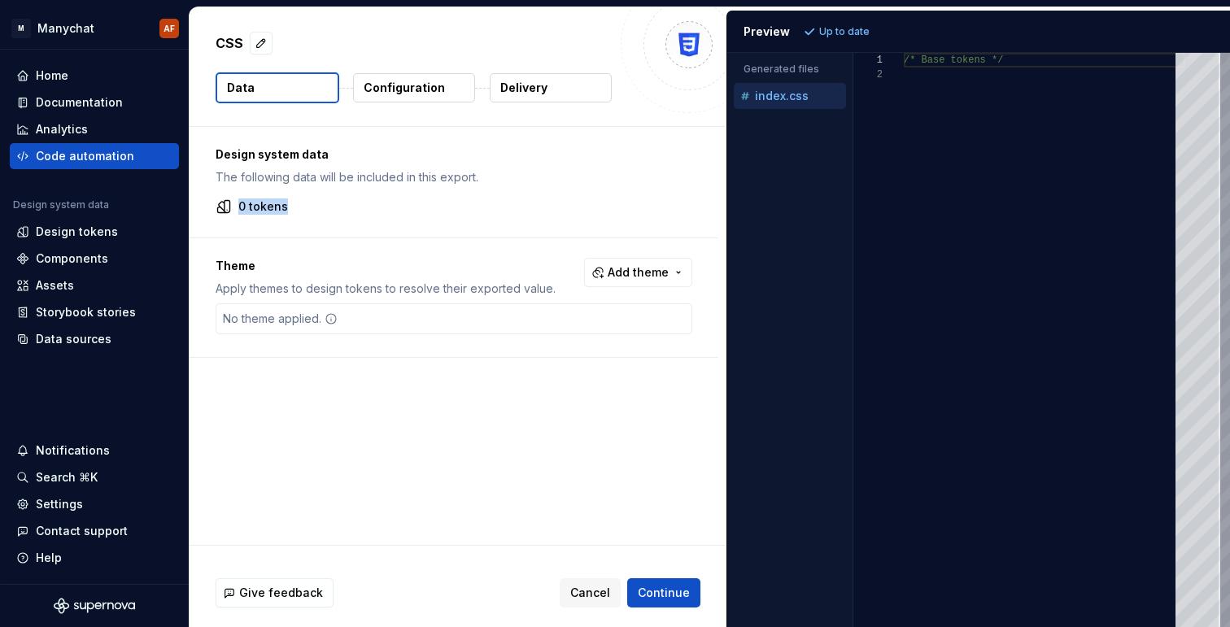
drag, startPoint x: 235, startPoint y: 210, endPoint x: 320, endPoint y: 203, distance: 84.9
click at [320, 204] on div "0 tokens" at bounding box center [454, 207] width 477 height 16
click at [638, 263] on button "Add theme" at bounding box center [638, 272] width 108 height 29
click at [544, 347] on span "Dark" at bounding box center [602, 338] width 187 height 26
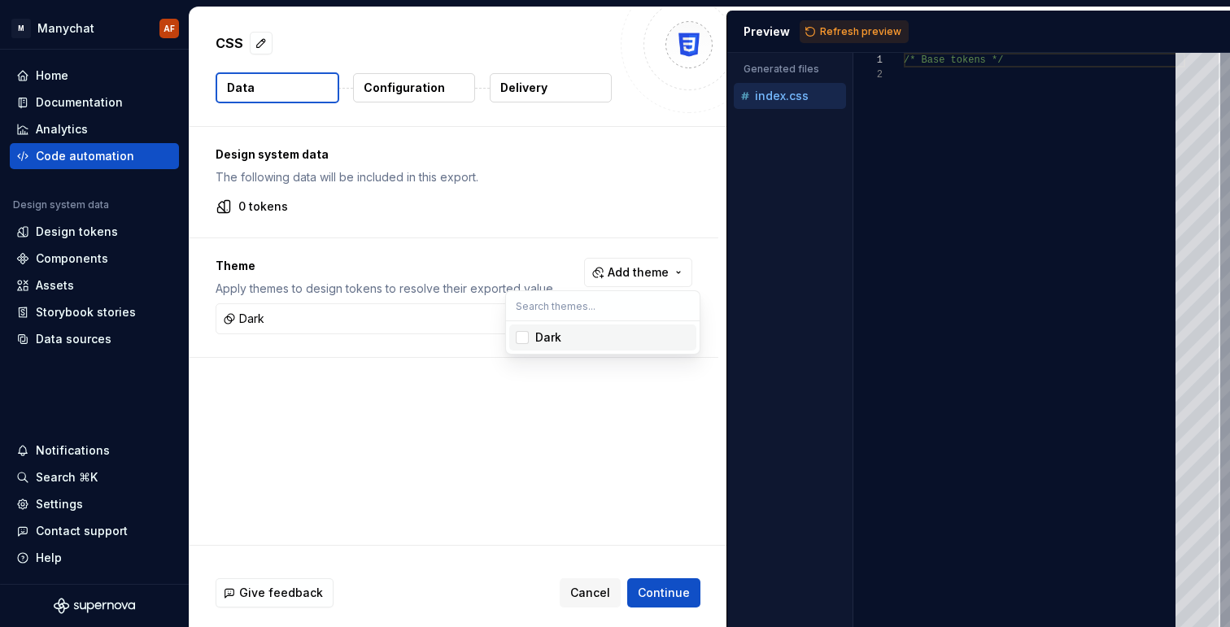
click at [544, 345] on div "Dark" at bounding box center [548, 338] width 26 height 16
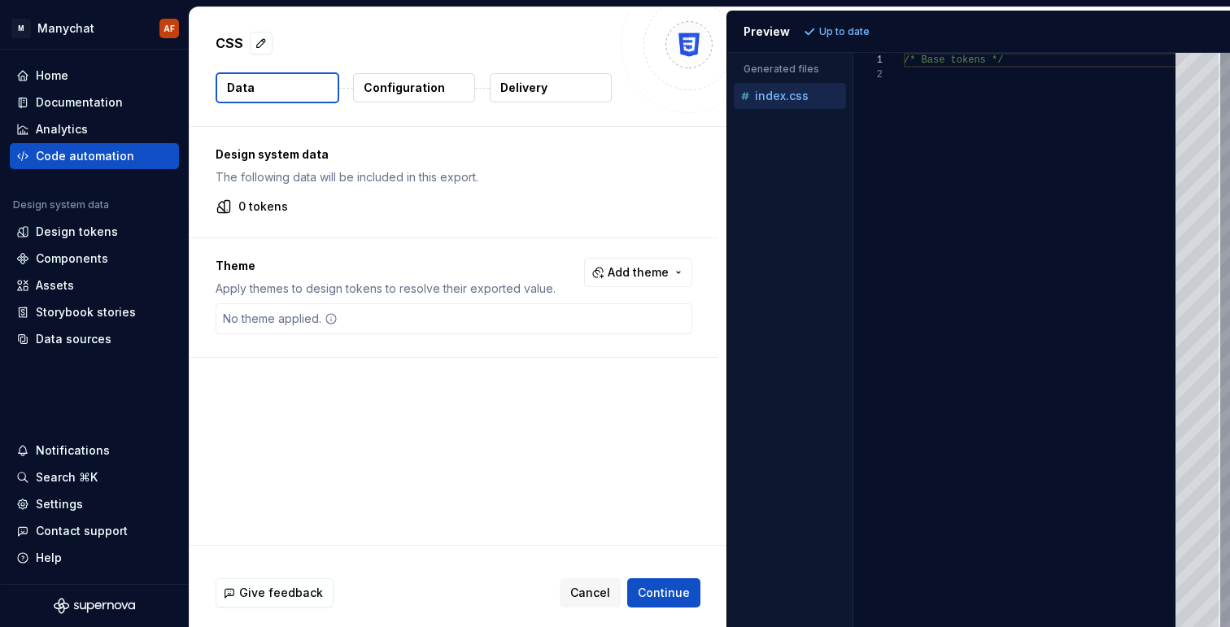
click at [500, 207] on html "M Manychat AF Home Documentation Analytics Code automation Design system data D…" at bounding box center [615, 313] width 1230 height 627
click at [426, 98] on button "Configuration" at bounding box center [414, 87] width 122 height 29
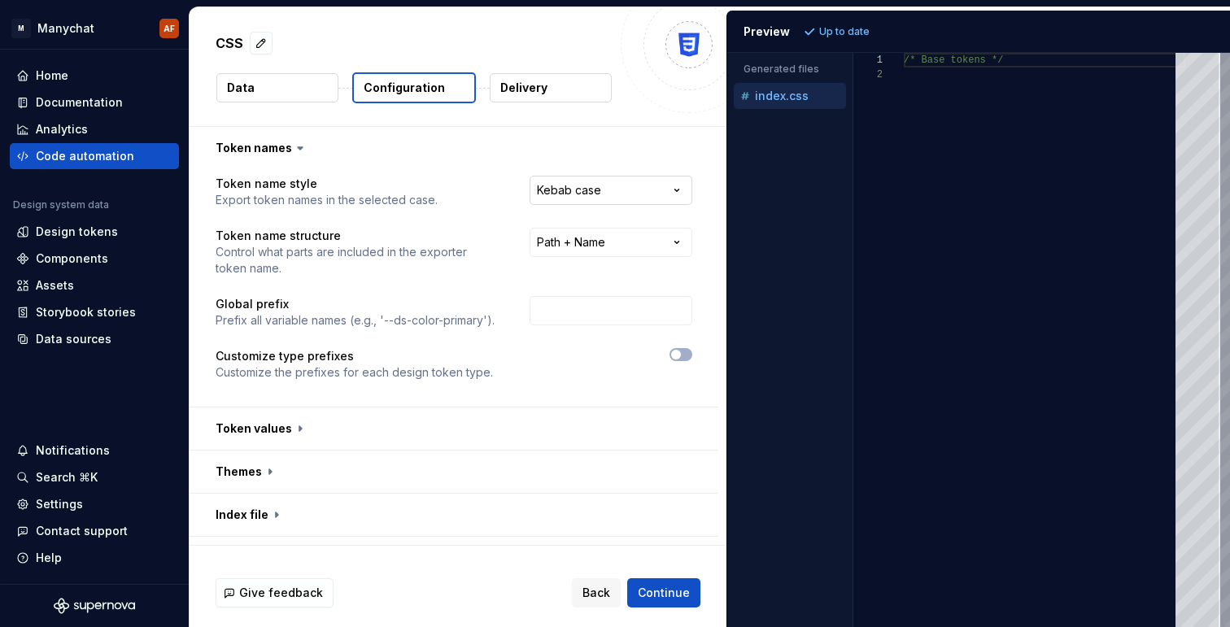
click at [644, 193] on html "**********" at bounding box center [615, 313] width 1230 height 627
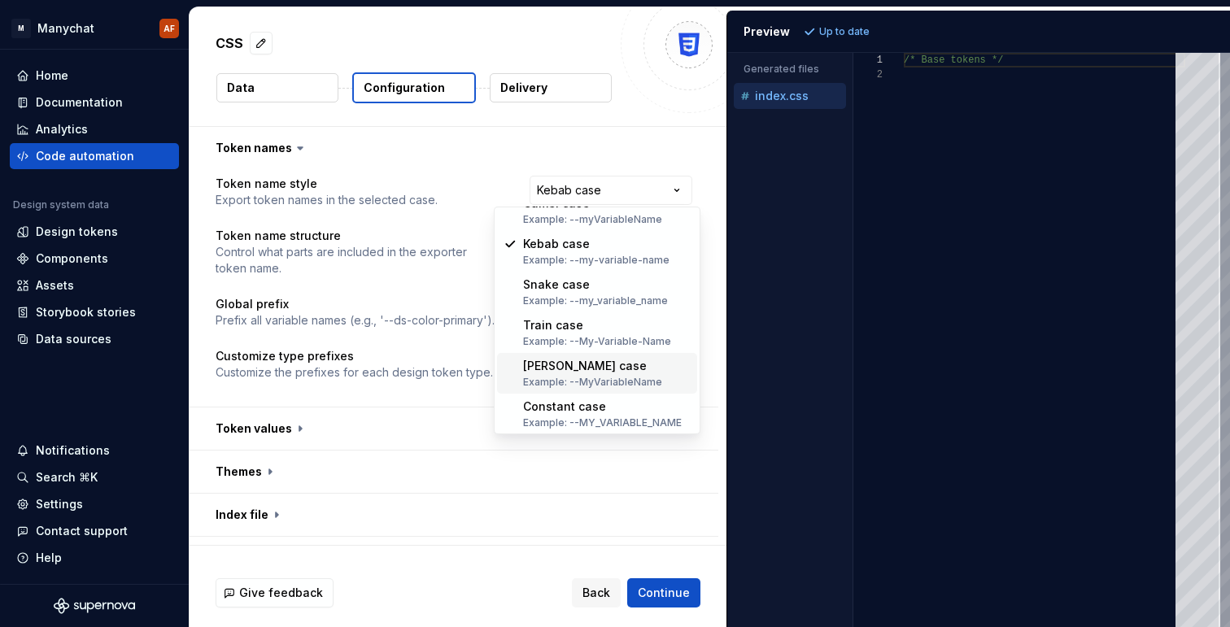
scroll to position [63, 0]
click at [610, 465] on html "**********" at bounding box center [615, 313] width 1230 height 627
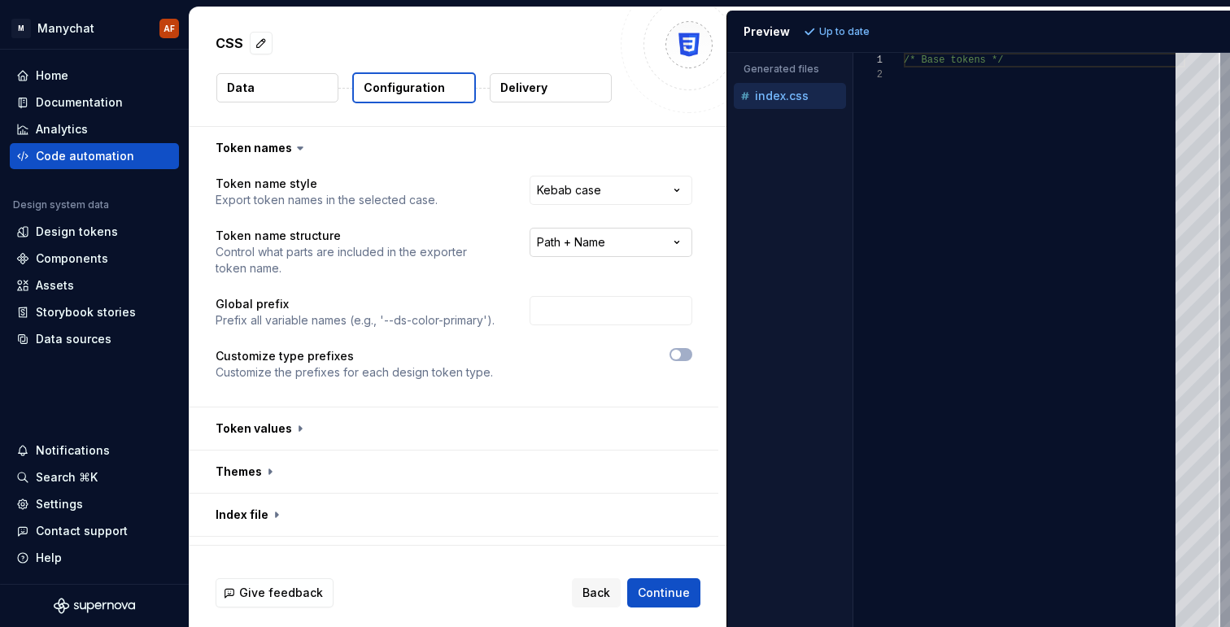
click at [624, 238] on html "**********" at bounding box center [615, 313] width 1230 height 627
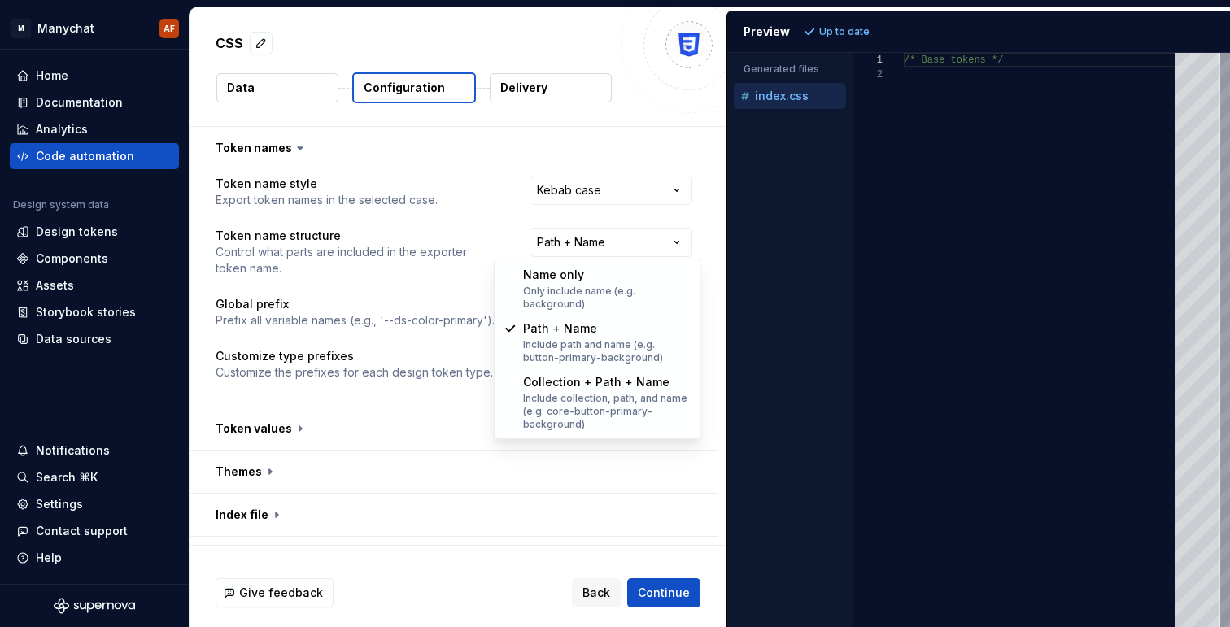
click at [443, 361] on html "**********" at bounding box center [615, 313] width 1230 height 627
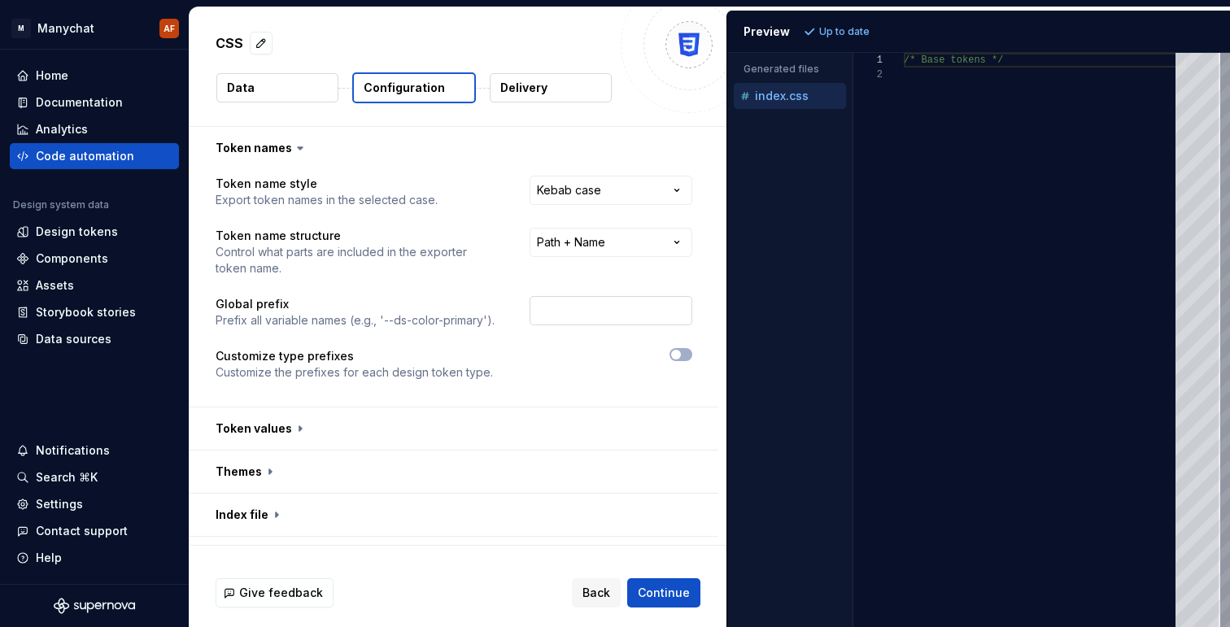
click at [594, 309] on input "text" at bounding box center [611, 310] width 163 height 29
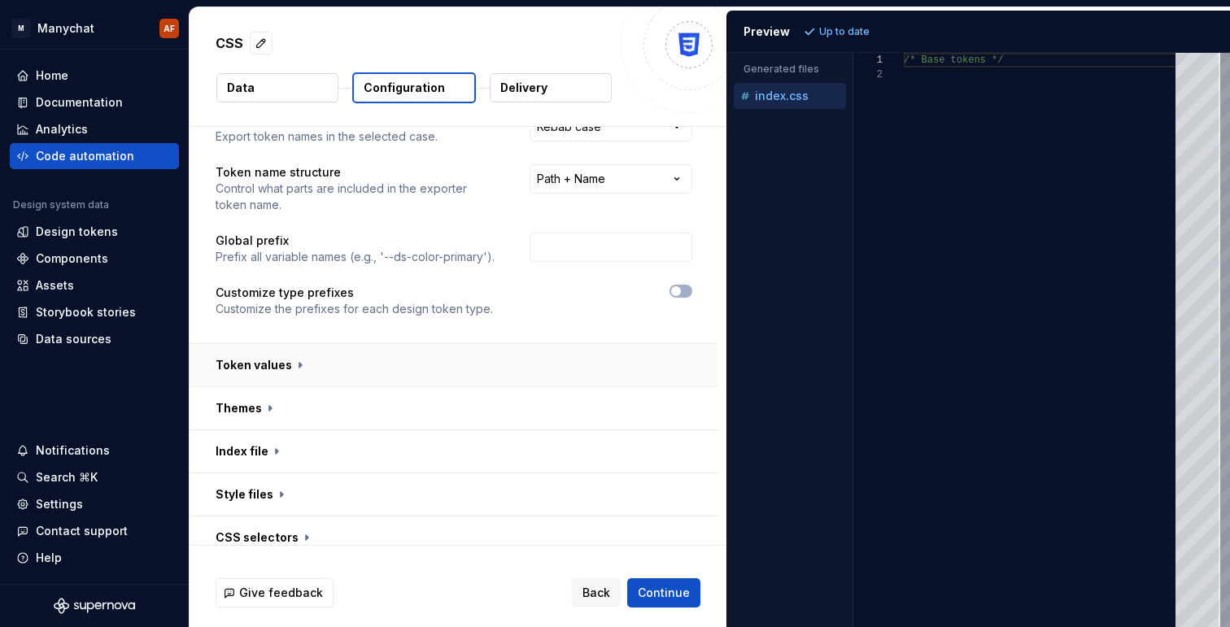
click at [299, 362] on button "button" at bounding box center [454, 365] width 529 height 42
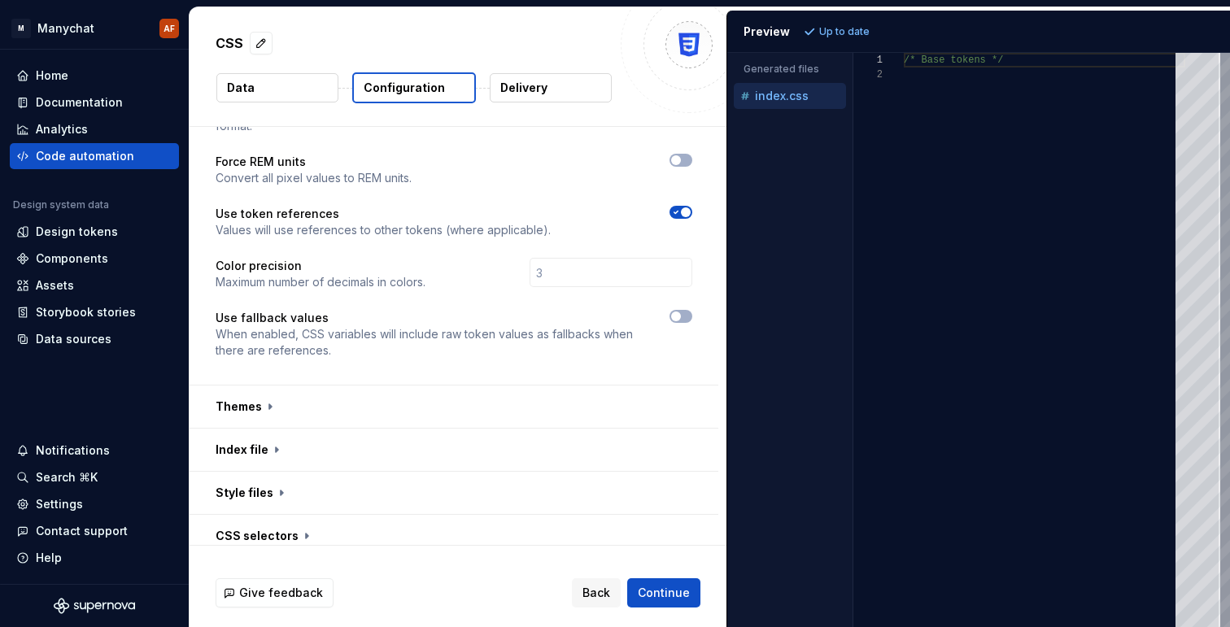
scroll to position [377, 0]
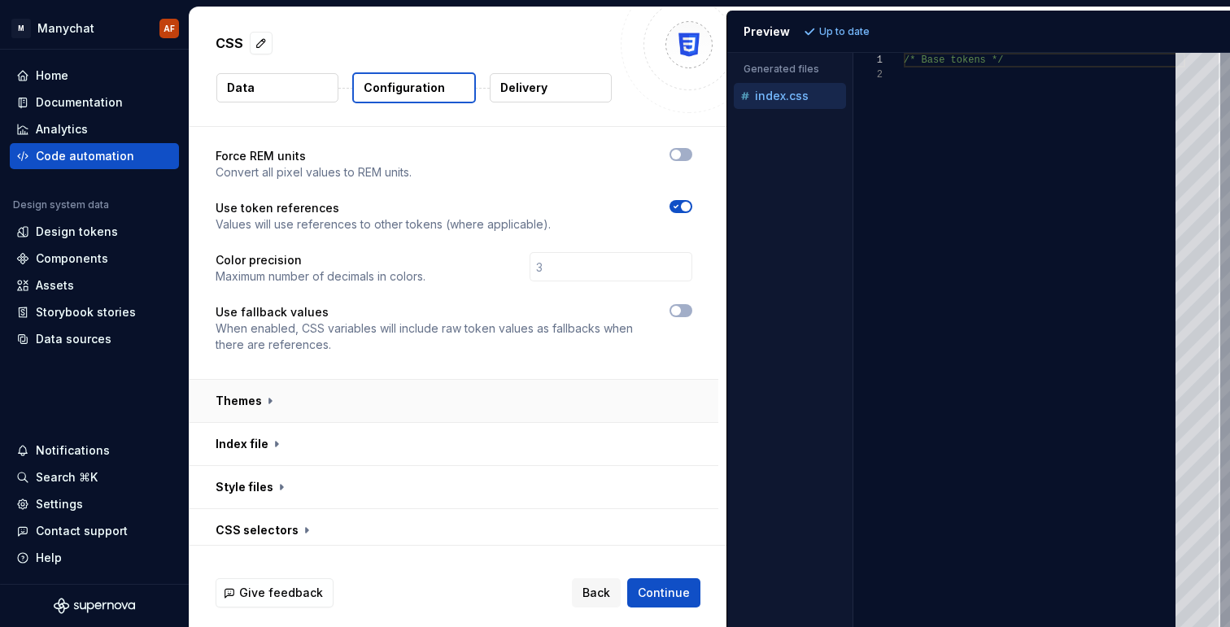
click at [279, 405] on button "button" at bounding box center [454, 401] width 529 height 42
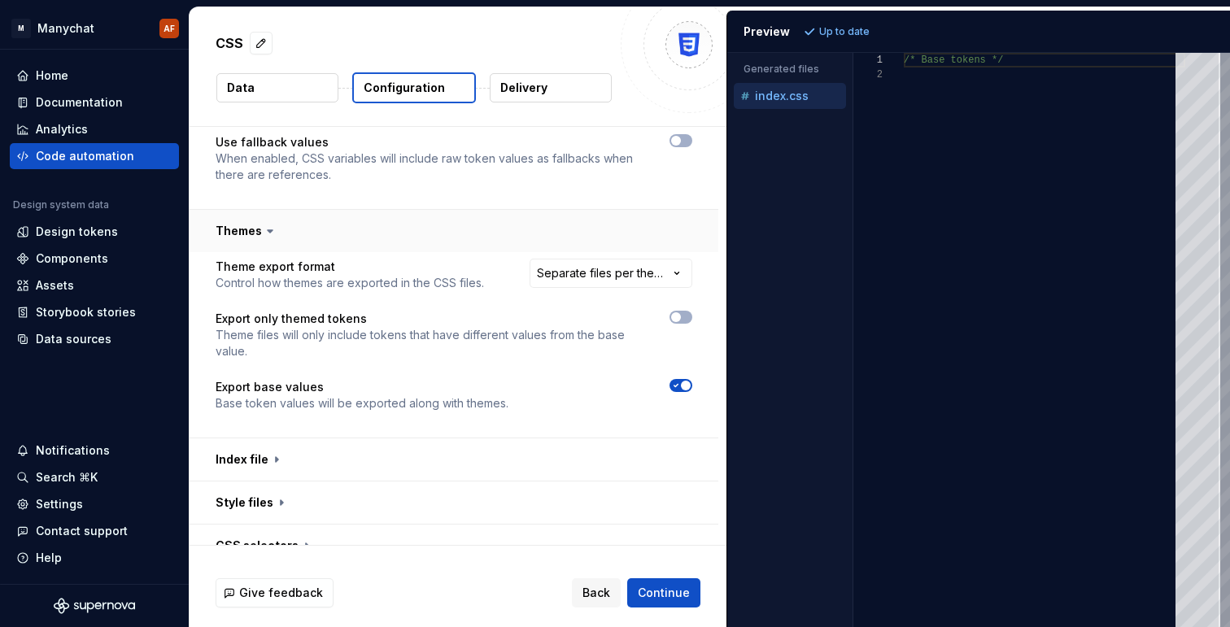
scroll to position [640, 0]
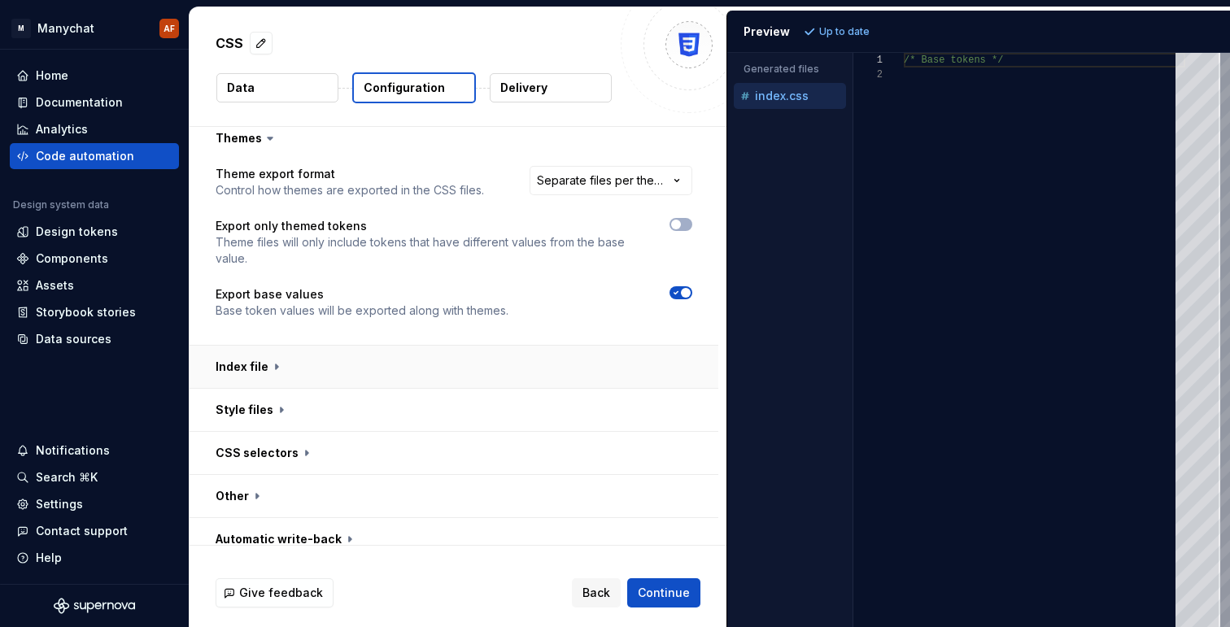
click at [278, 359] on button "button" at bounding box center [454, 367] width 529 height 42
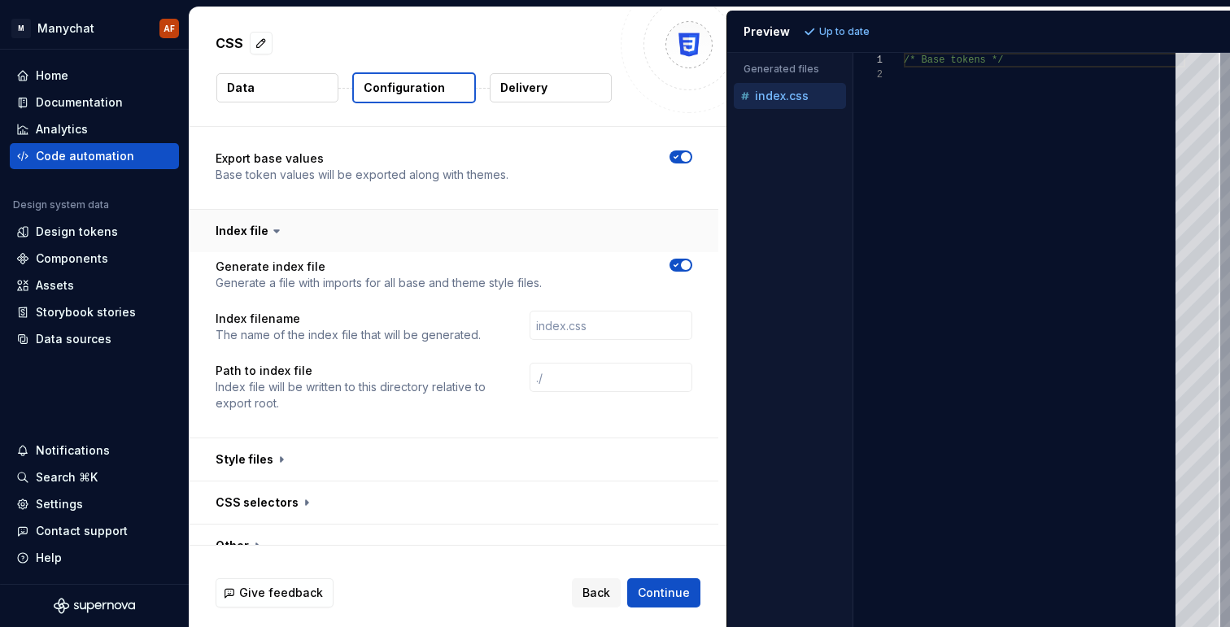
scroll to position [825, 0]
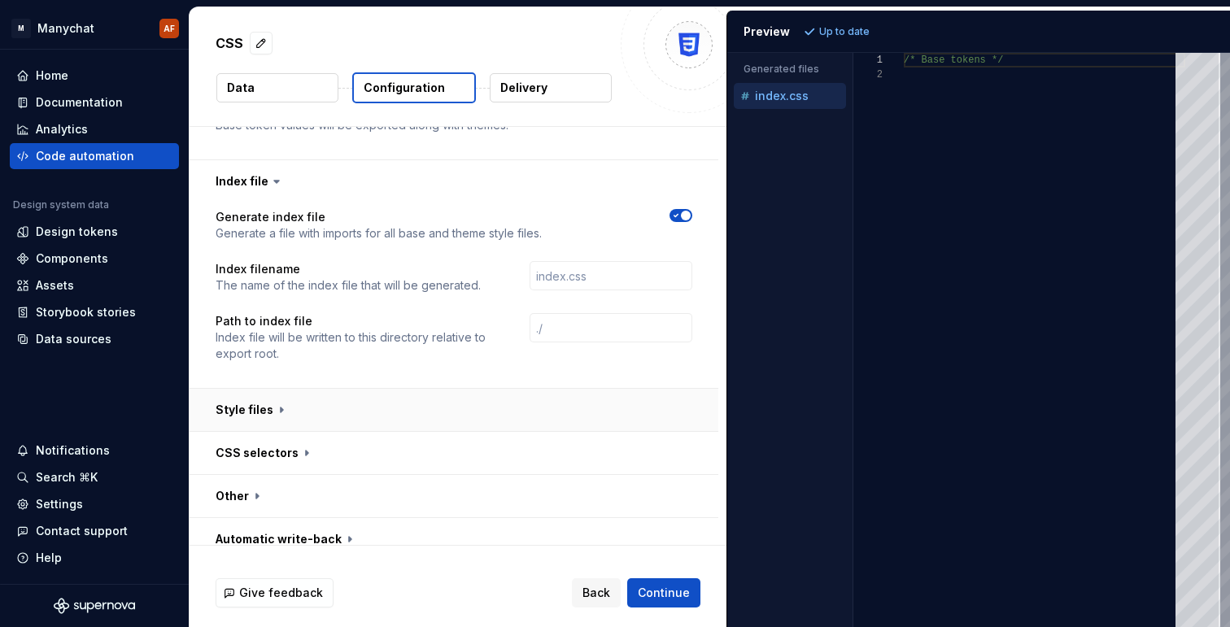
click at [277, 392] on button "button" at bounding box center [454, 410] width 529 height 42
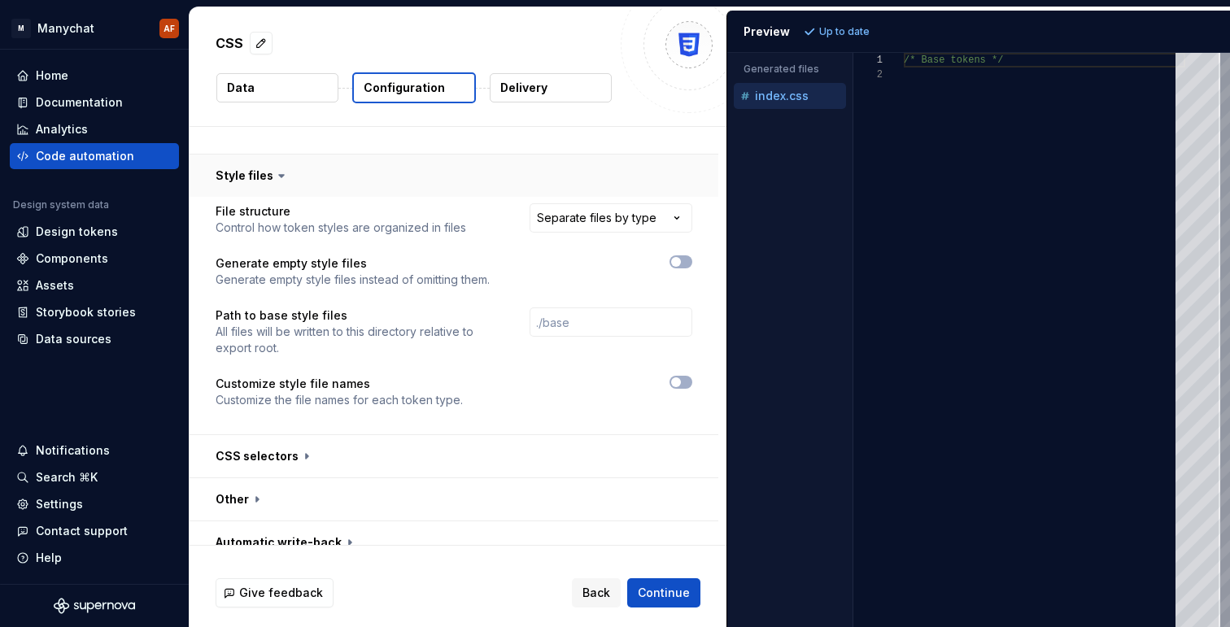
scroll to position [1063, 0]
click at [275, 443] on button "button" at bounding box center [454, 453] width 529 height 42
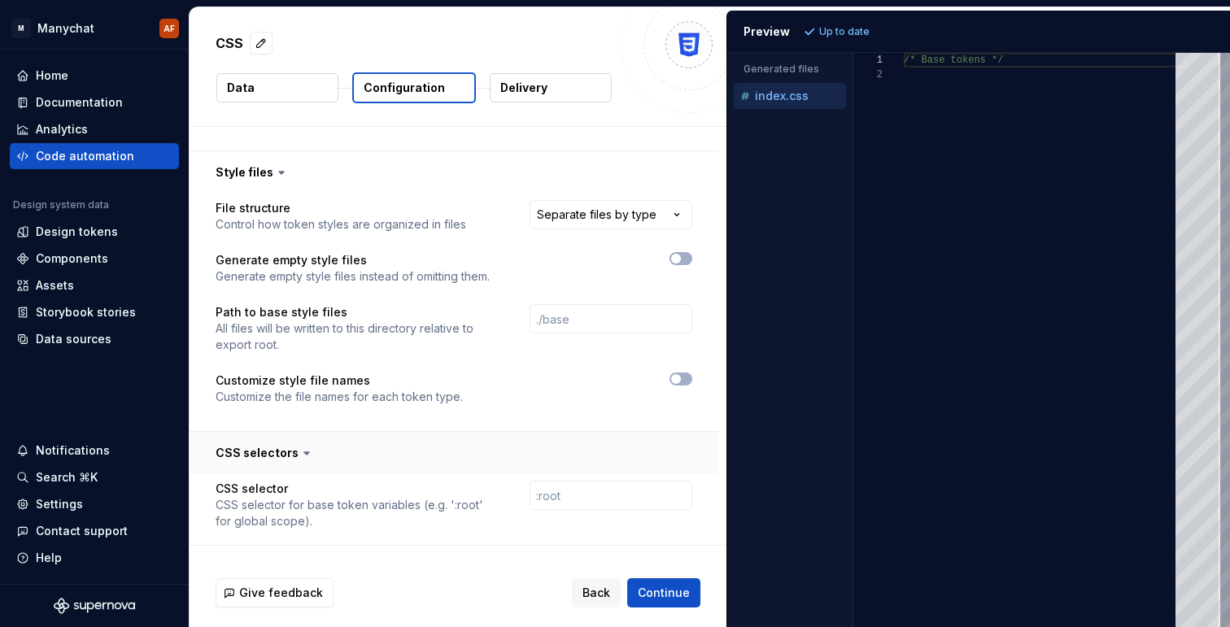
scroll to position [1212, 0]
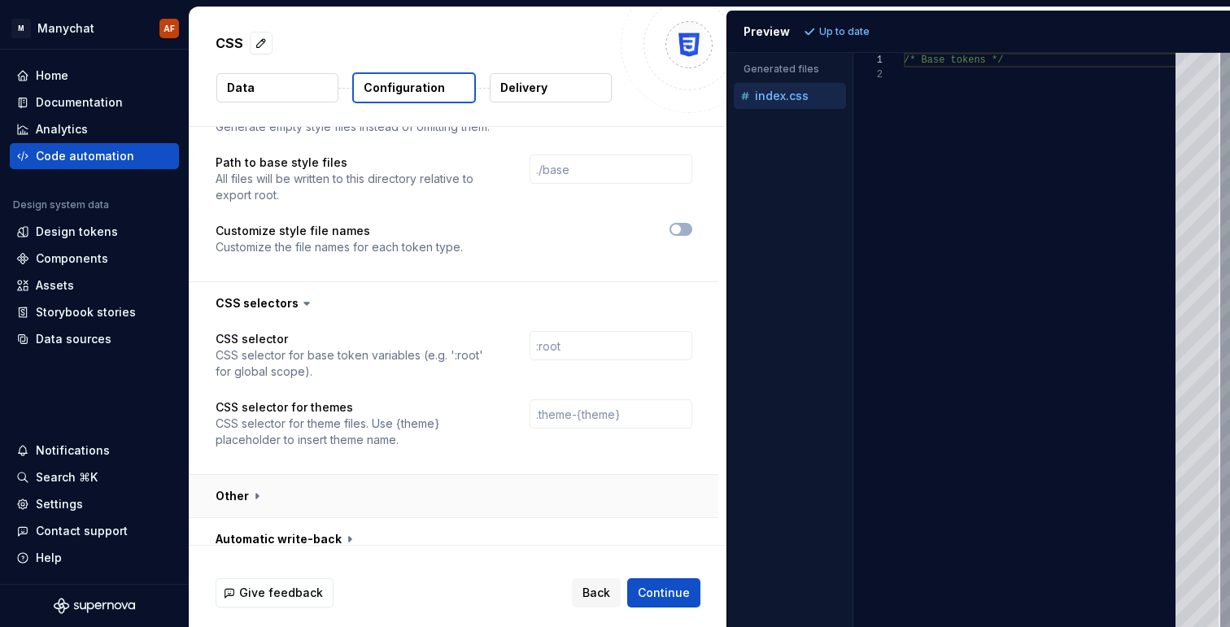
click at [275, 476] on button "button" at bounding box center [454, 496] width 529 height 42
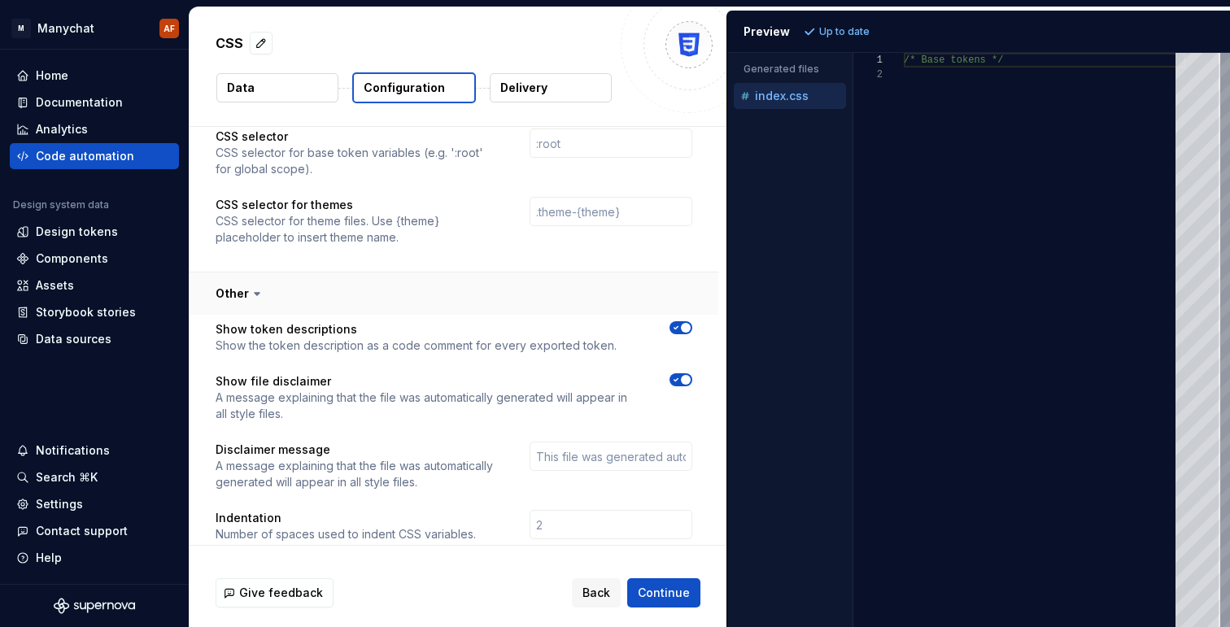
scroll to position [1414, 0]
click at [90, 310] on div "Storybook stories" at bounding box center [86, 312] width 100 height 16
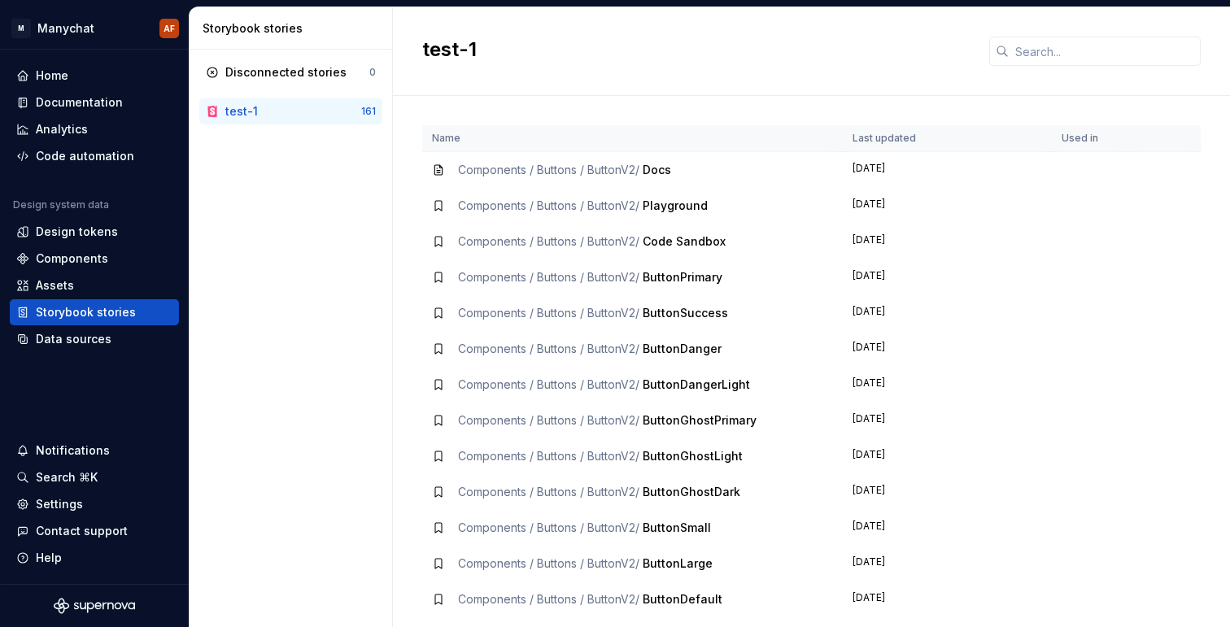
click at [675, 201] on span "Playground" at bounding box center [675, 206] width 65 height 14
drag, startPoint x: 675, startPoint y: 210, endPoint x: 424, endPoint y: 206, distance: 251.5
click at [425, 206] on td "Components / Buttons / ButtonV2 / Playground" at bounding box center [632, 206] width 421 height 36
click at [98, 264] on div "Components" at bounding box center [72, 259] width 72 height 16
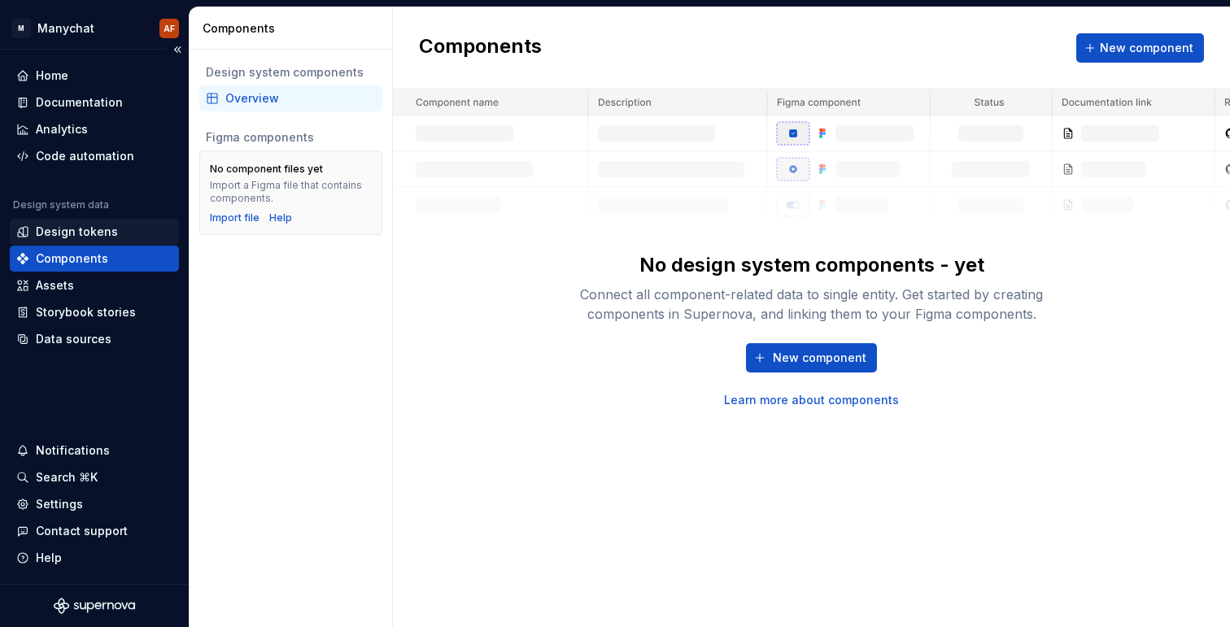
click at [96, 225] on div "Design tokens" at bounding box center [77, 232] width 82 height 16
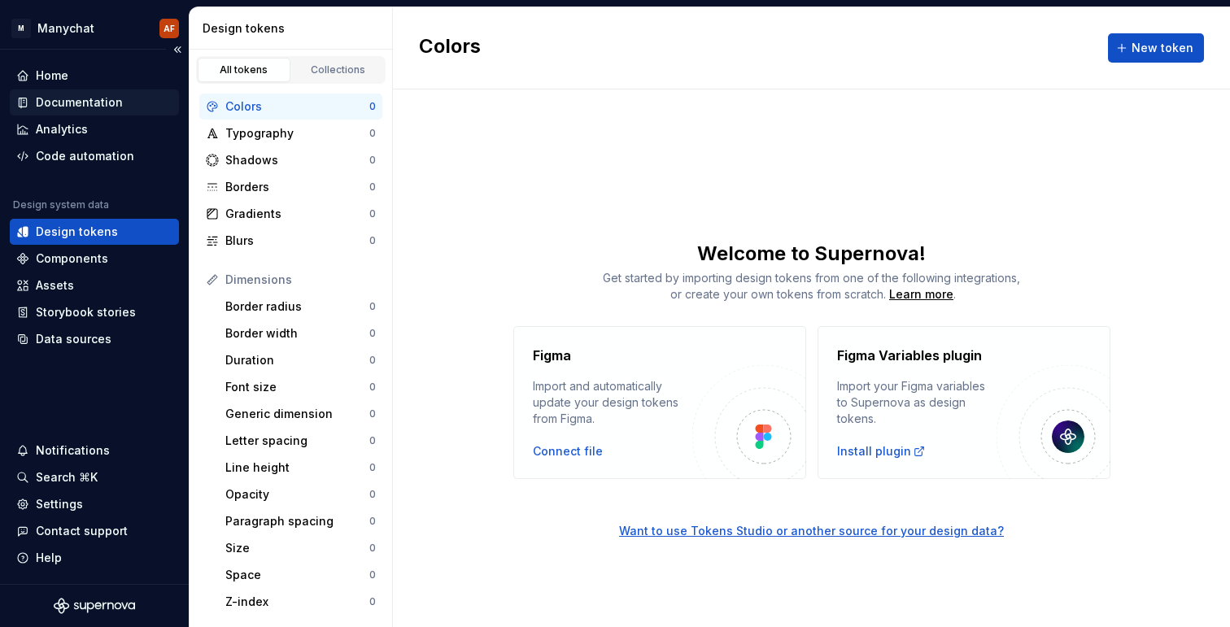
click at [99, 98] on div "Documentation" at bounding box center [79, 102] width 87 height 16
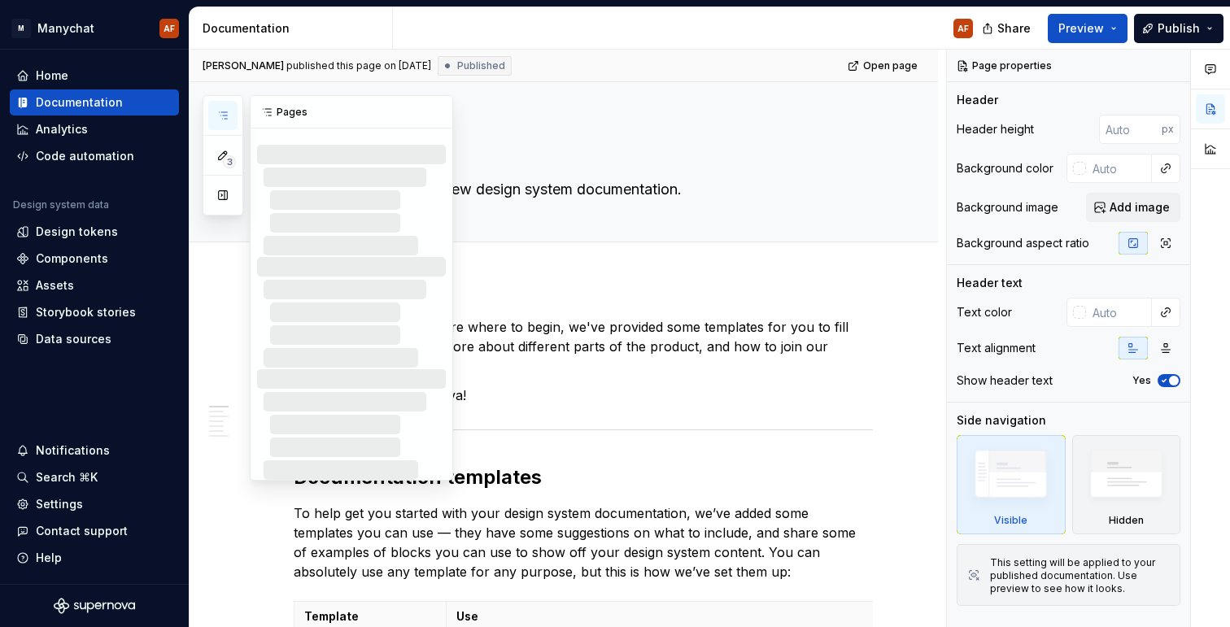
click at [223, 110] on icon "button" at bounding box center [222, 115] width 13 height 13
click at [221, 186] on button "button" at bounding box center [222, 195] width 29 height 29
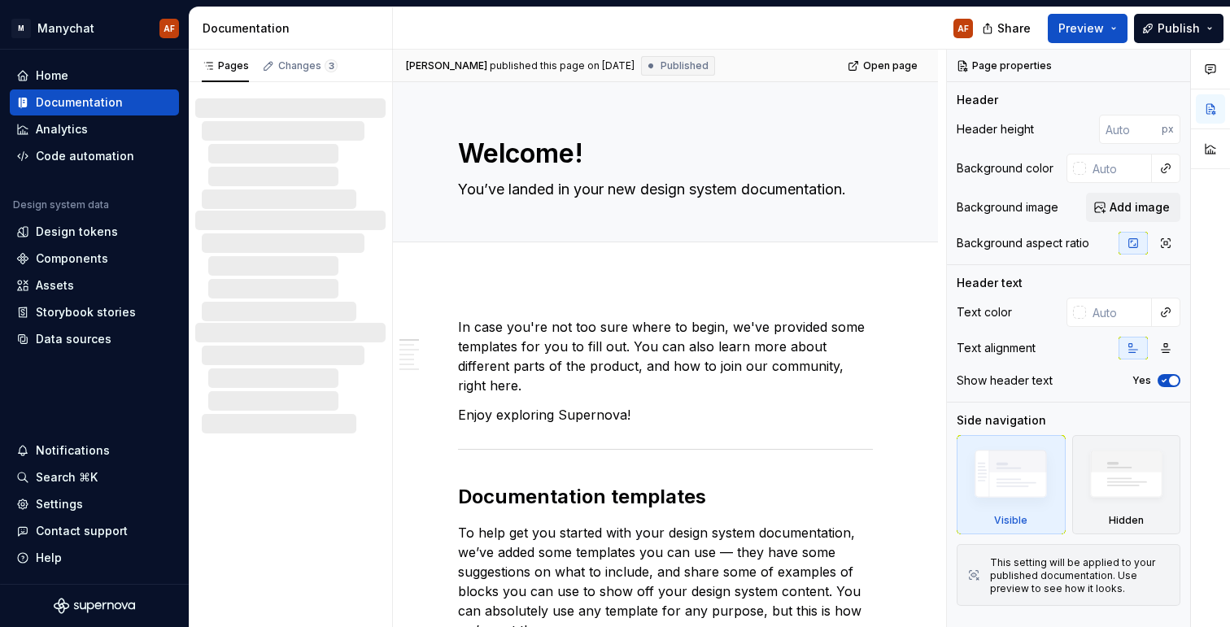
type textarea "*"
